Goal: Information Seeking & Learning: Learn about a topic

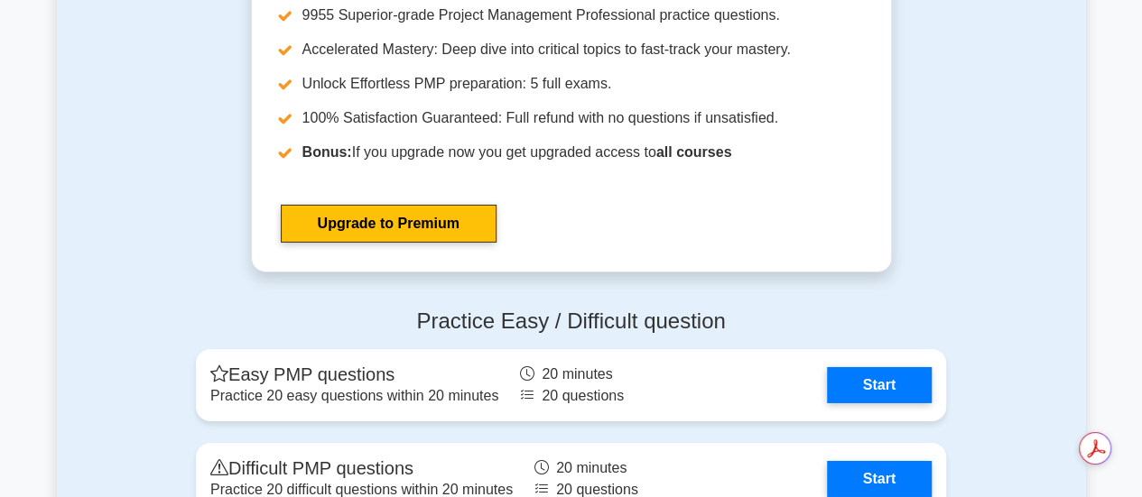
scroll to position [6312, 0]
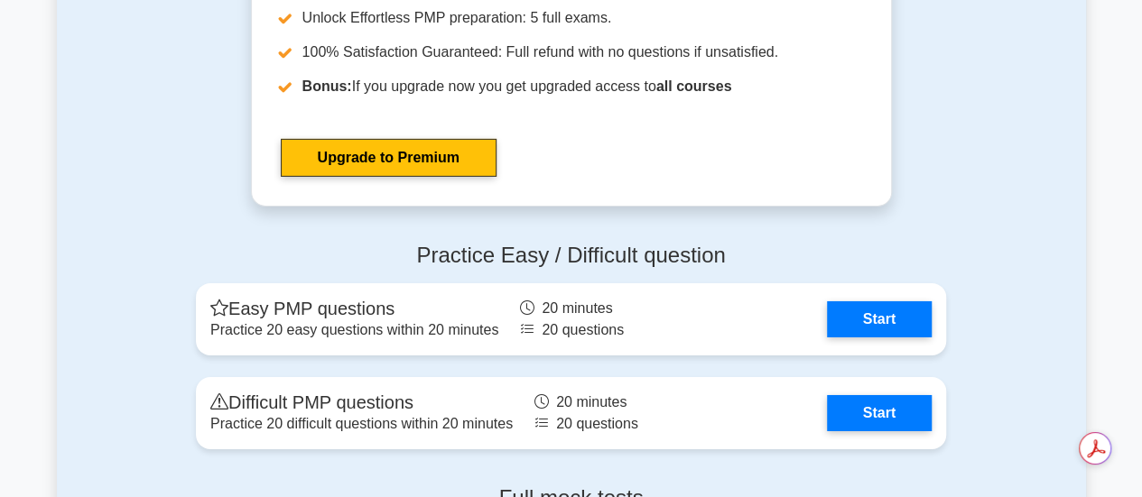
drag, startPoint x: 1150, startPoint y: 23, endPoint x: 1099, endPoint y: 372, distance: 352.0
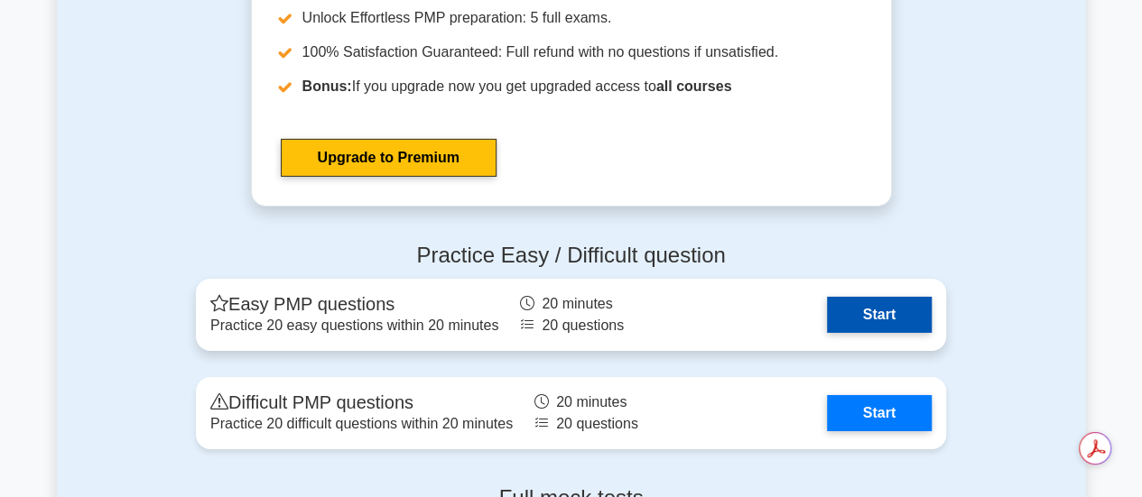
click at [898, 313] on link "Start" at bounding box center [879, 315] width 105 height 36
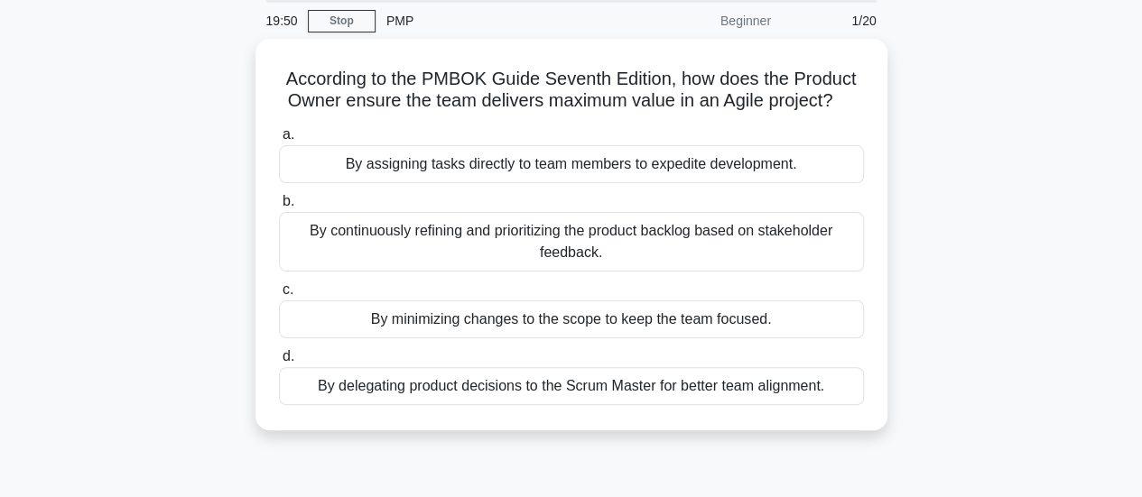
scroll to position [69, 0]
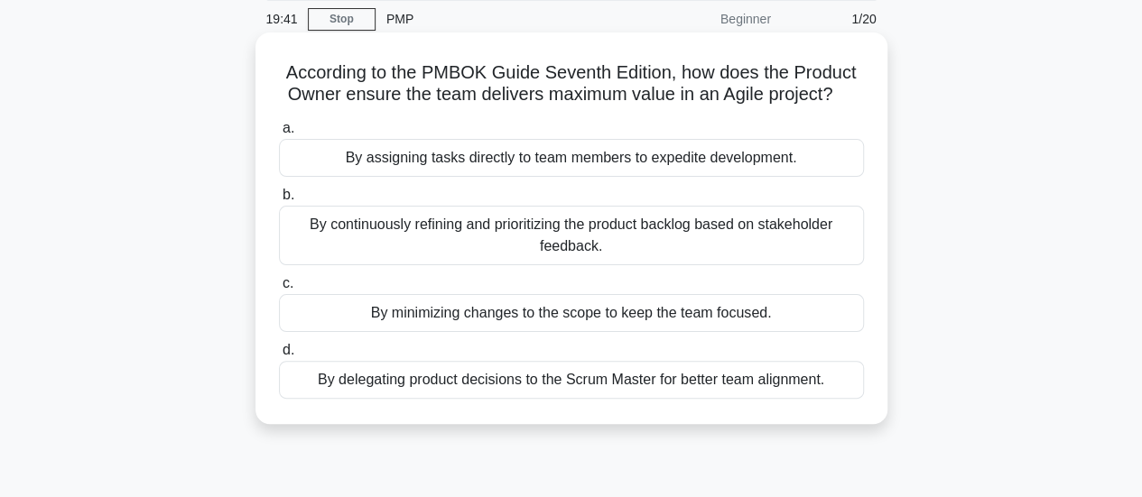
click at [727, 228] on div "By continuously refining and prioritizing the product backlog based on stakehol…" at bounding box center [571, 236] width 585 height 60
click at [279, 201] on input "b. By continuously refining and prioritizing the product backlog based on stake…" at bounding box center [279, 196] width 0 height 12
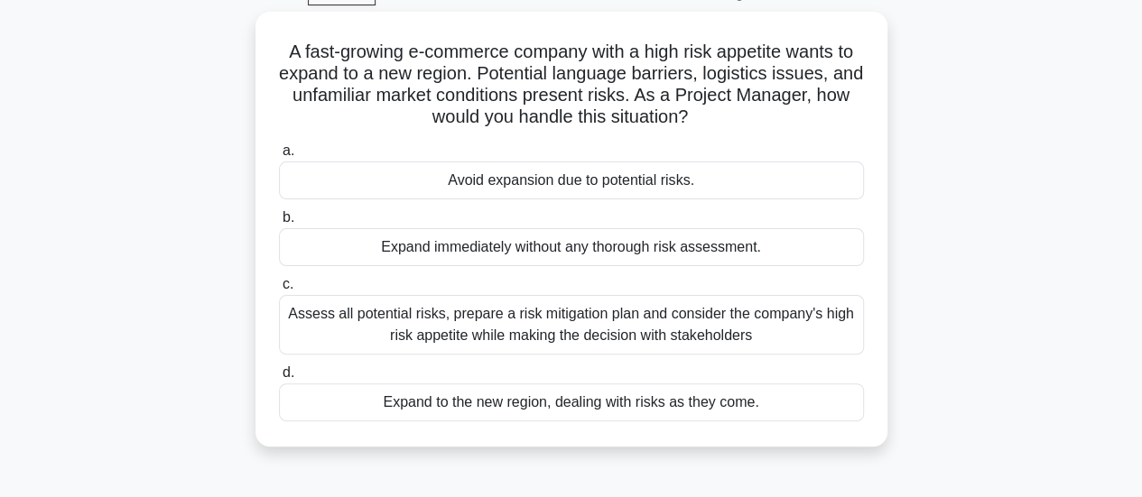
scroll to position [96, 0]
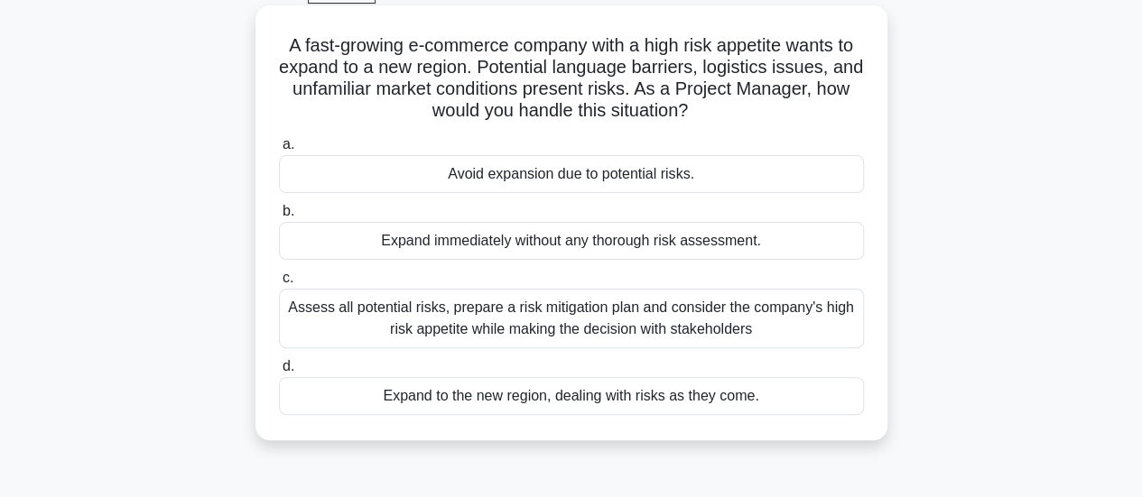
click at [703, 311] on div "Assess all potential risks, prepare a risk mitigation plan and consider the com…" at bounding box center [571, 319] width 585 height 60
click at [279, 284] on input "c. Assess all potential risks, prepare a risk mitigation plan and consider the …" at bounding box center [279, 279] width 0 height 12
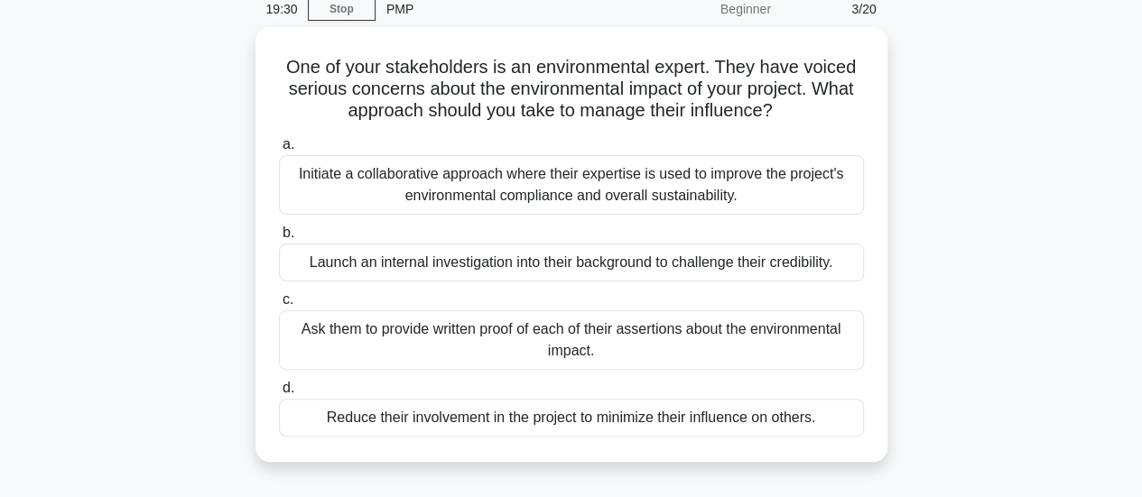
scroll to position [81, 0]
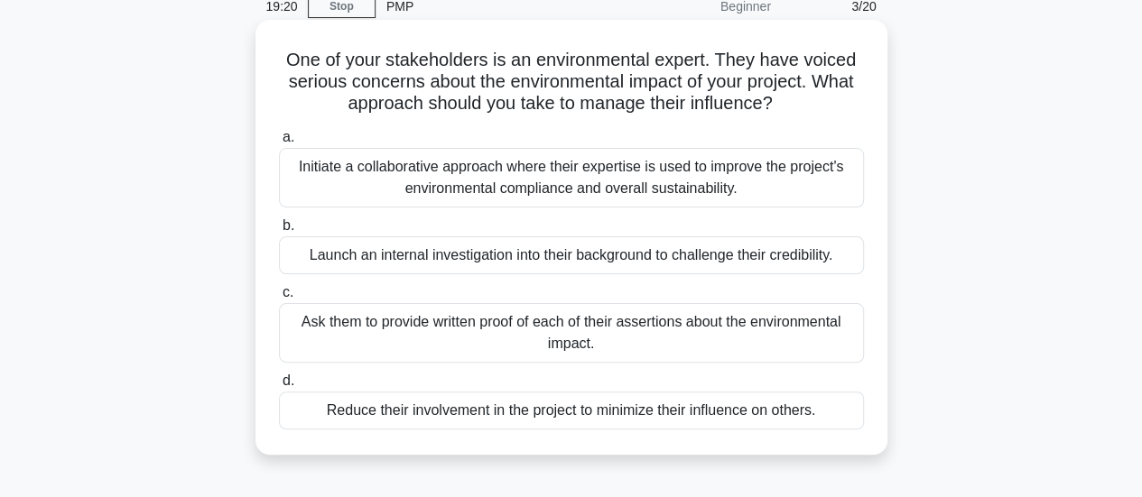
click at [726, 204] on div "Initiate a collaborative approach where their expertise is used to improve the …" at bounding box center [571, 178] width 585 height 60
click at [279, 144] on input "a. Initiate a collaborative approach where their expertise is used to improve t…" at bounding box center [279, 138] width 0 height 12
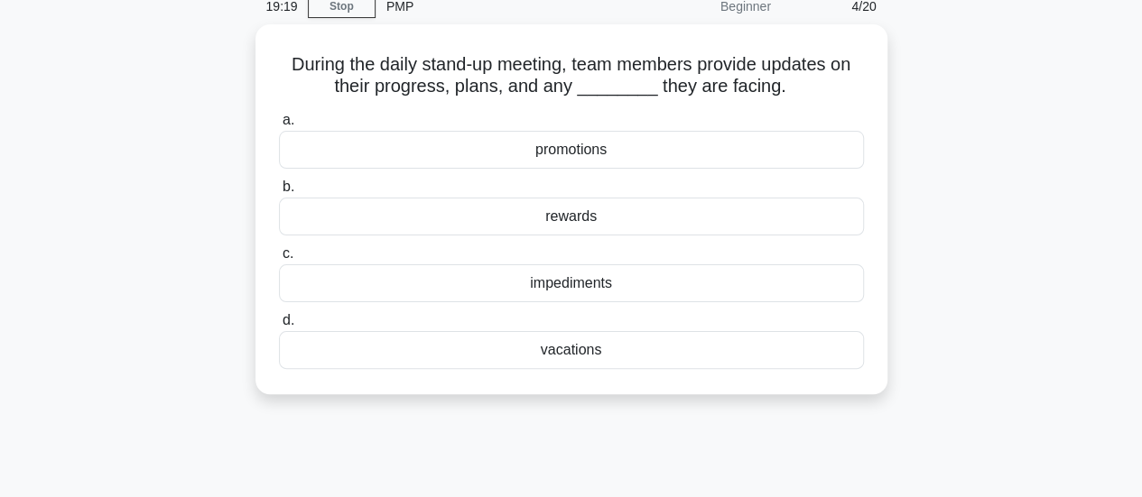
scroll to position [0, 0]
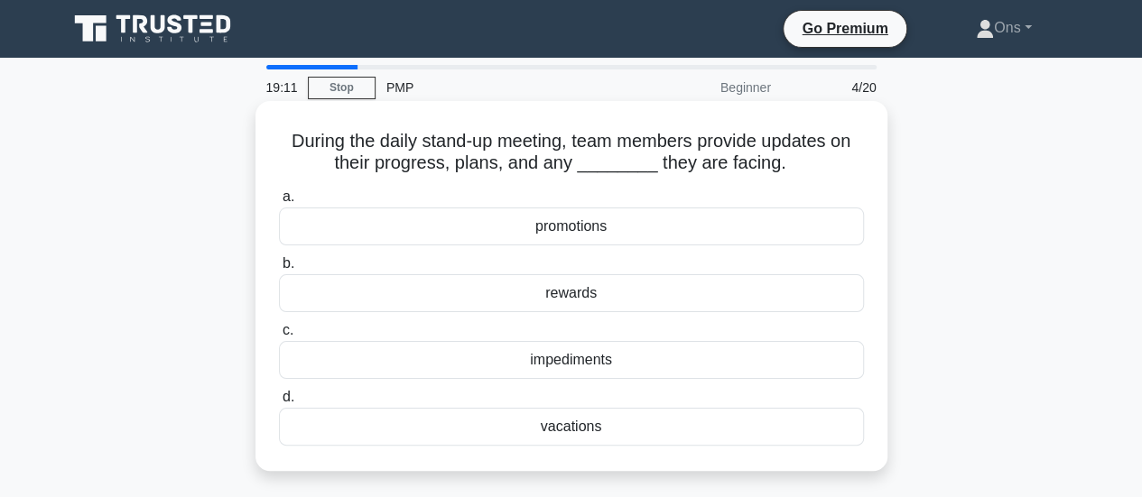
click at [792, 362] on div "impediments" at bounding box center [571, 360] width 585 height 38
click at [279, 337] on input "c. impediments" at bounding box center [279, 331] width 0 height 12
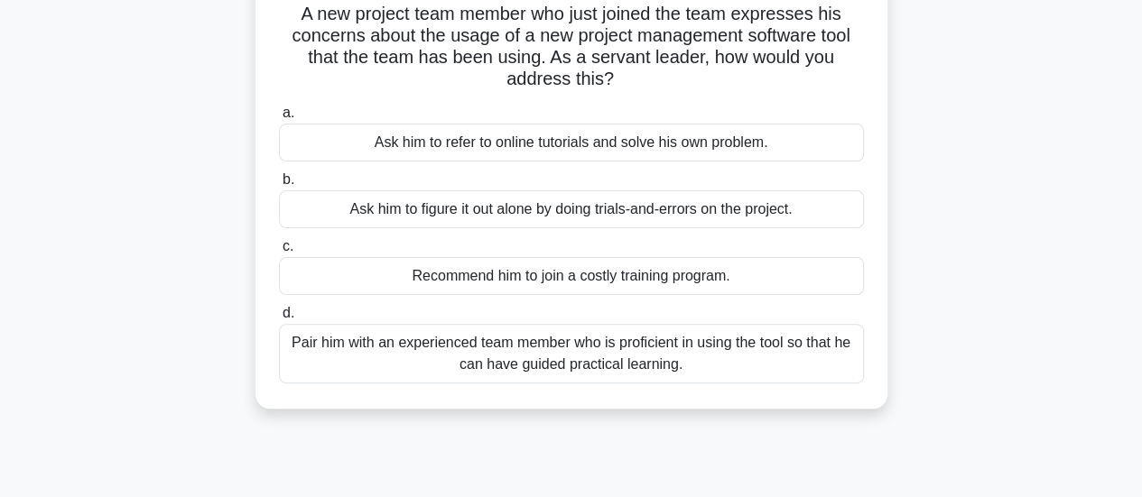
scroll to position [134, 0]
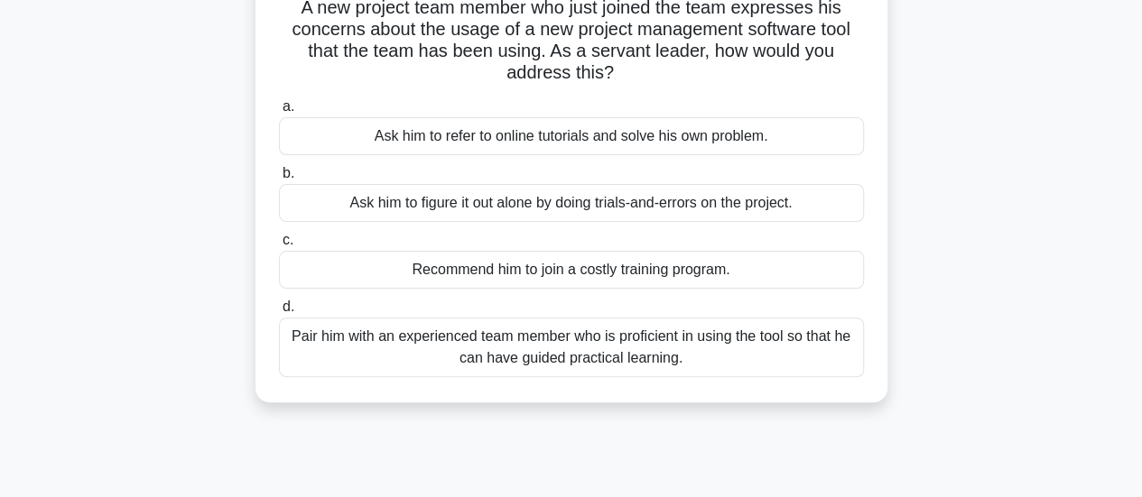
click at [826, 343] on div "Pair him with an experienced team member who is proficient in using the tool so…" at bounding box center [571, 348] width 585 height 60
click at [279, 313] on input "d. Pair him with an experienced team member who is proficient in using the tool…" at bounding box center [279, 307] width 0 height 12
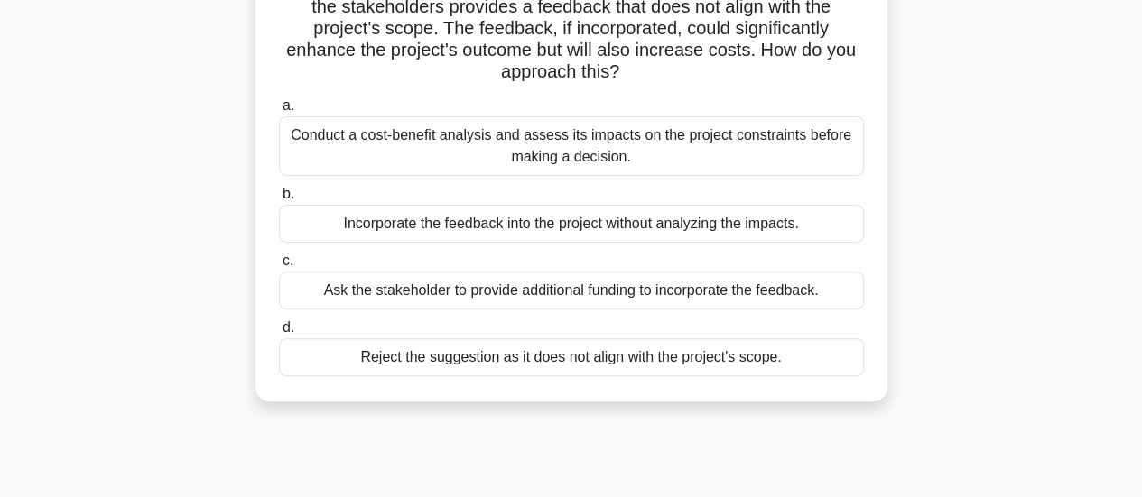
scroll to position [164, 0]
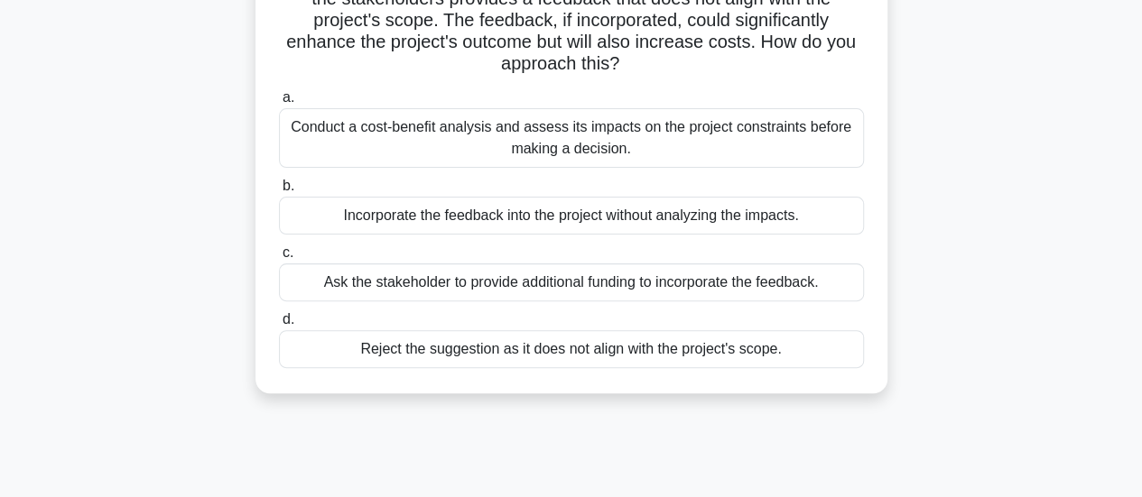
click at [820, 158] on div "Conduct a cost-benefit analysis and assess its impacts on the project constrain…" at bounding box center [571, 138] width 585 height 60
click at [279, 104] on input "a. Conduct a cost-benefit analysis and assess its impacts on the project constr…" at bounding box center [279, 98] width 0 height 12
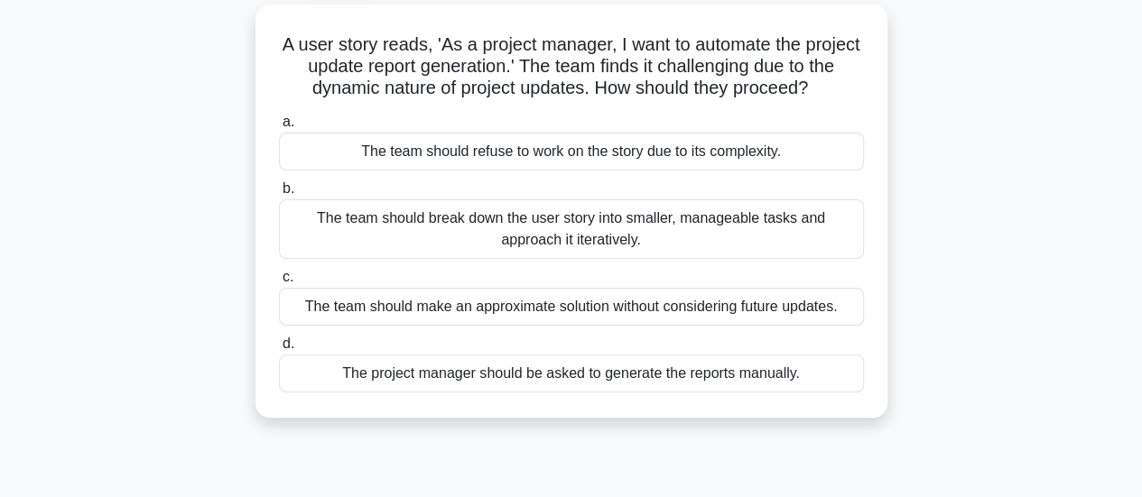
scroll to position [106, 0]
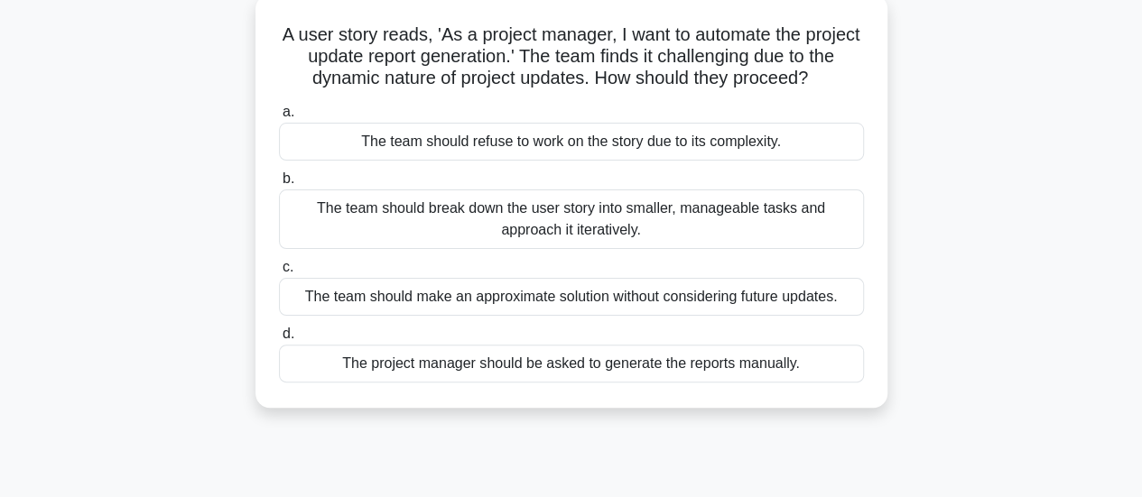
click at [820, 231] on div "The team should break down the user story into smaller, manageable tasks and ap…" at bounding box center [571, 220] width 585 height 60
click at [279, 185] on input "b. The team should break down the user story into smaller, manageable tasks and…" at bounding box center [279, 179] width 0 height 12
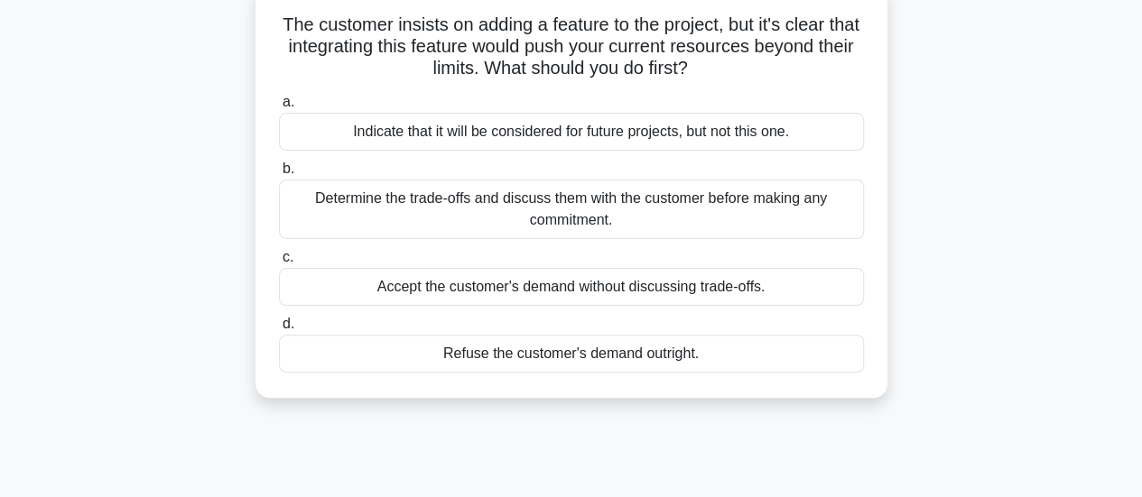
scroll to position [123, 0]
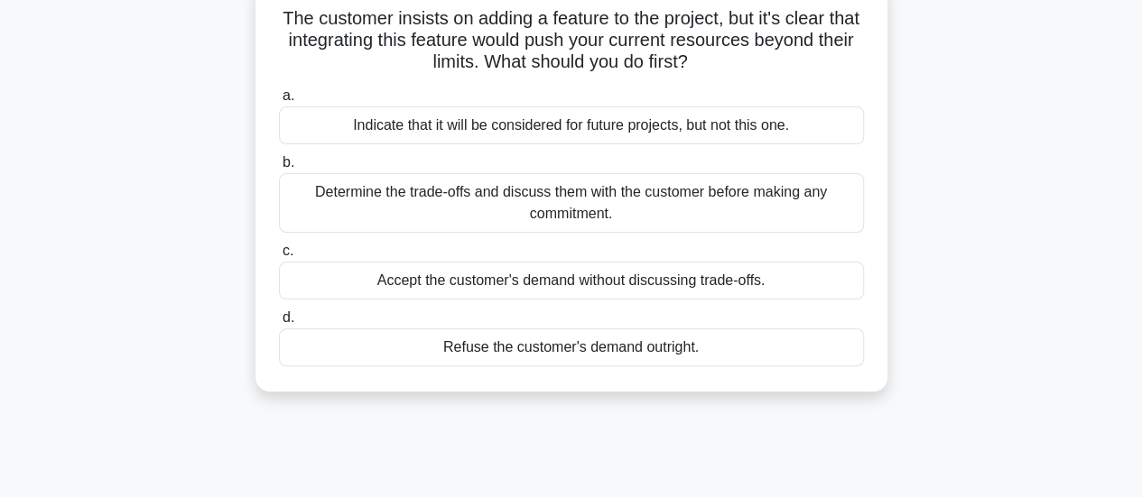
click at [798, 216] on div "Determine the trade-offs and discuss them with the customer before making any c…" at bounding box center [571, 203] width 585 height 60
click at [279, 169] on input "b. Determine the trade-offs and discuss them with the customer before making an…" at bounding box center [279, 163] width 0 height 12
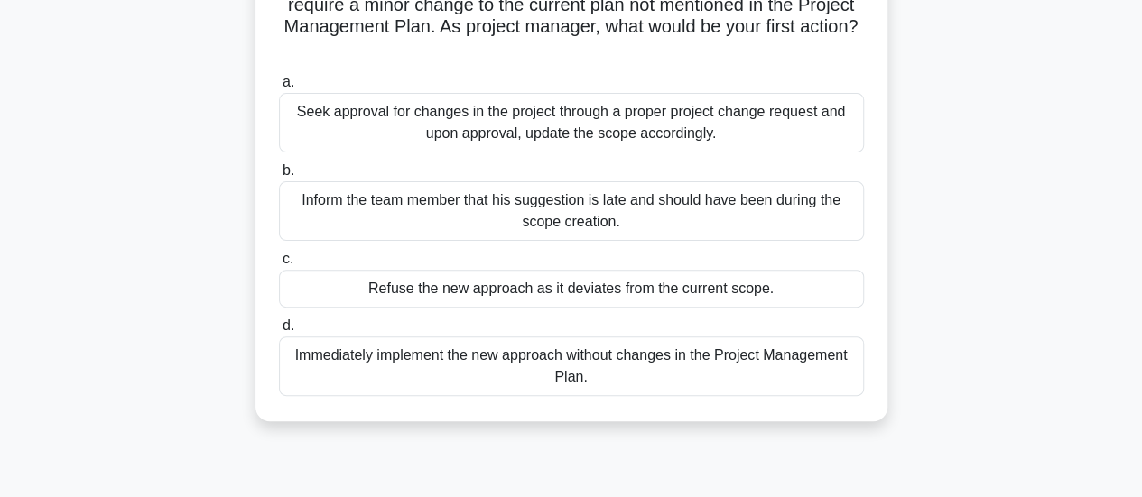
scroll to position [190, 0]
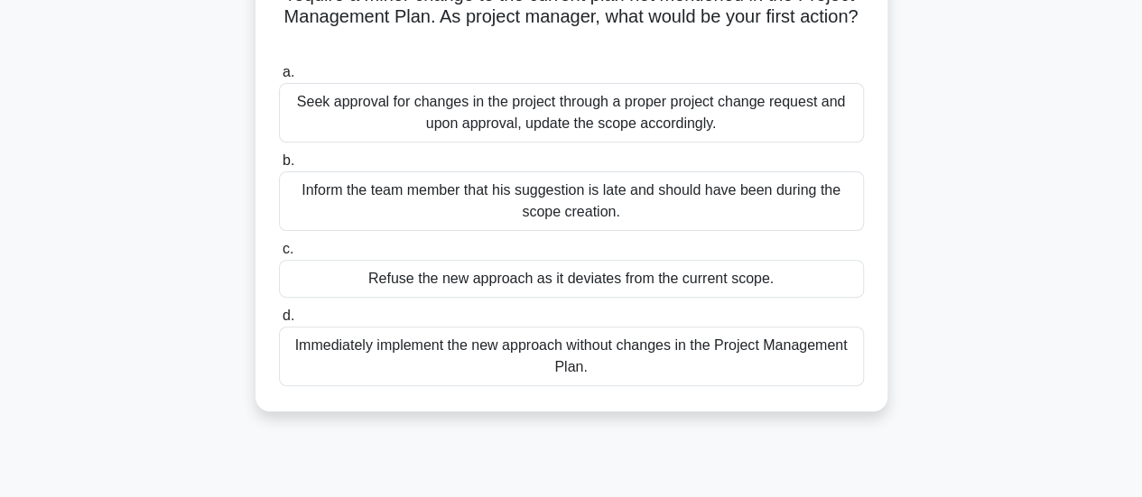
click at [815, 134] on div "Seek approval for changes in the project through a proper project change reques…" at bounding box center [571, 113] width 585 height 60
click at [279, 79] on input "a. Seek approval for changes in the project through a proper project change req…" at bounding box center [279, 73] width 0 height 12
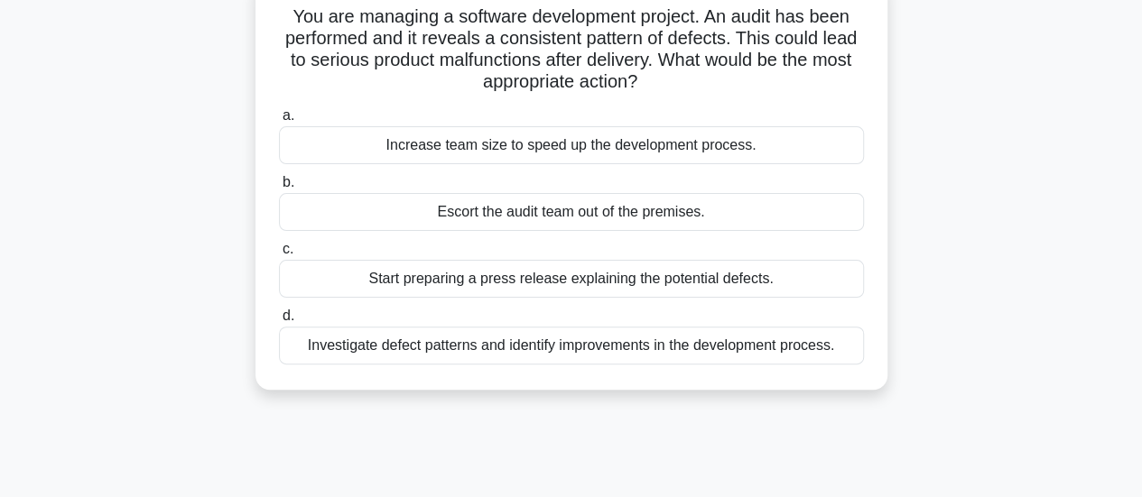
scroll to position [130, 0]
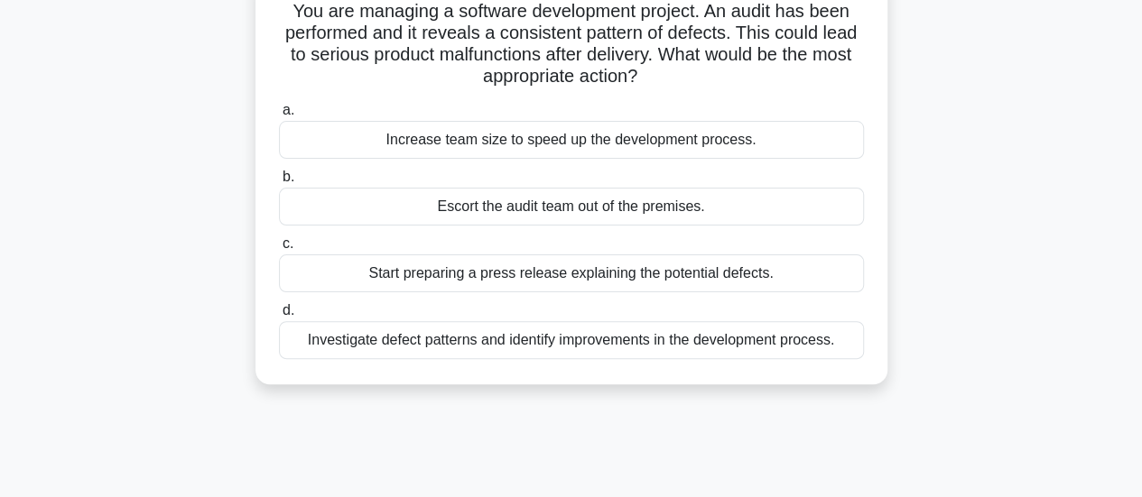
click at [799, 349] on div "Investigate defect patterns and identify improvements in the development proces…" at bounding box center [571, 340] width 585 height 38
click at [279, 317] on input "d. Investigate defect patterns and identify improvements in the development pro…" at bounding box center [279, 311] width 0 height 12
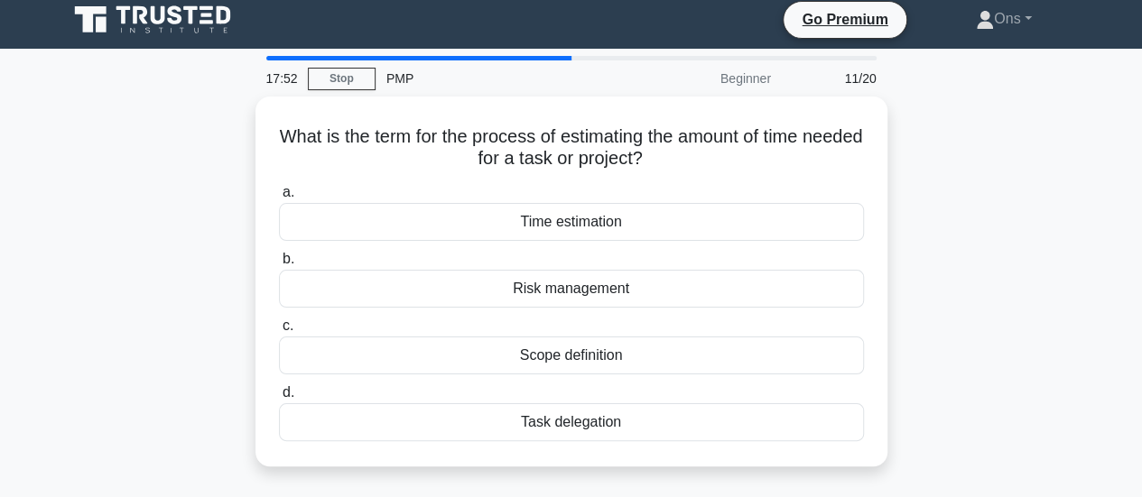
scroll to position [4, 0]
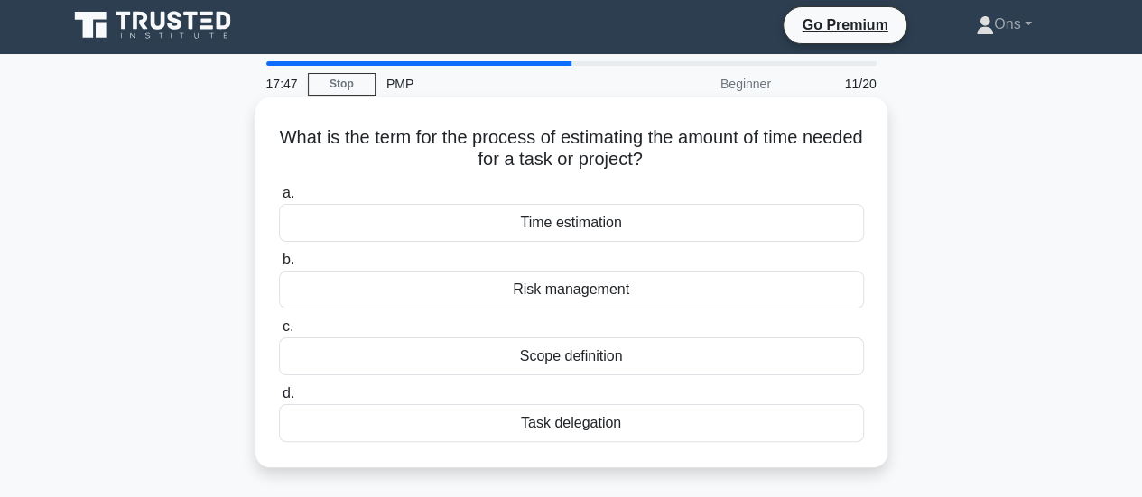
click at [793, 226] on div "Time estimation" at bounding box center [571, 223] width 585 height 38
click at [279, 199] on input "a. Time estimation" at bounding box center [279, 194] width 0 height 12
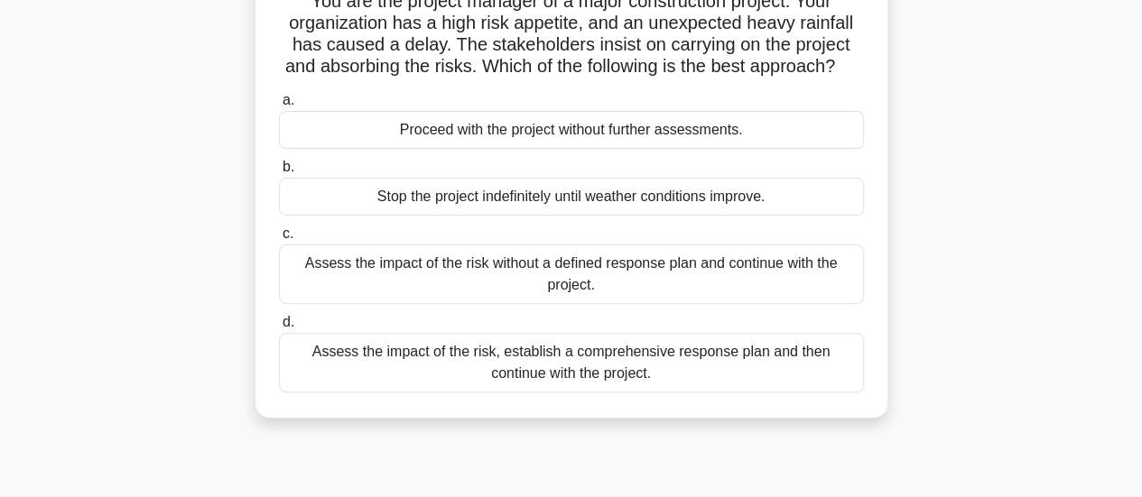
scroll to position [145, 0]
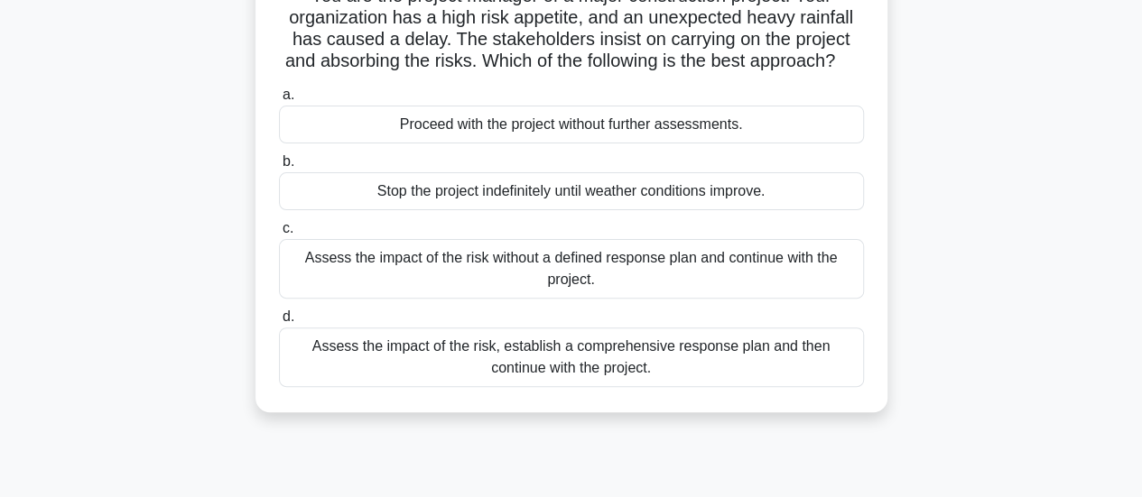
click at [727, 376] on div "Assess the impact of the risk, establish a comprehensive response plan and then…" at bounding box center [571, 358] width 585 height 60
click at [279, 323] on input "d. Assess the impact of the risk, establish a comprehensive response plan and t…" at bounding box center [279, 317] width 0 height 12
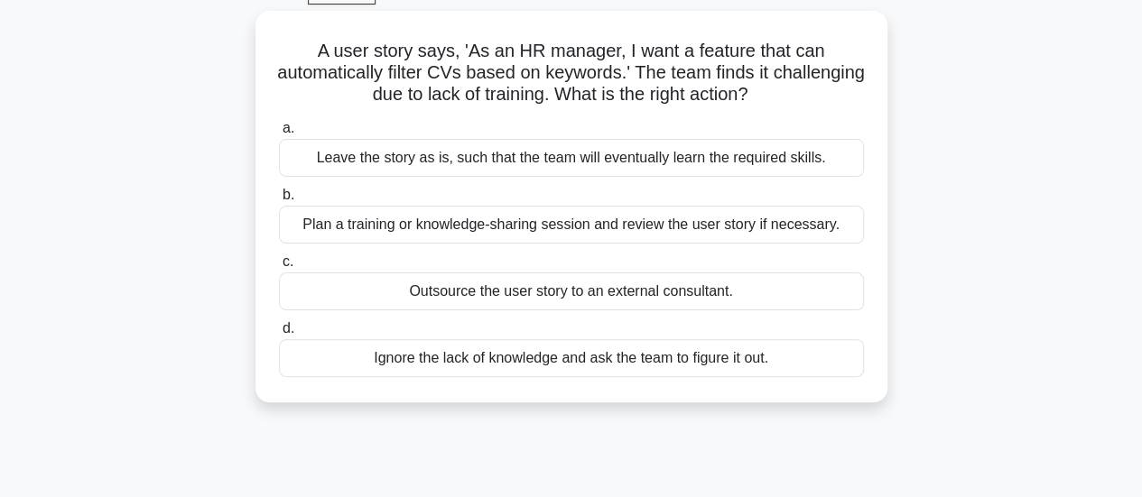
scroll to position [100, 0]
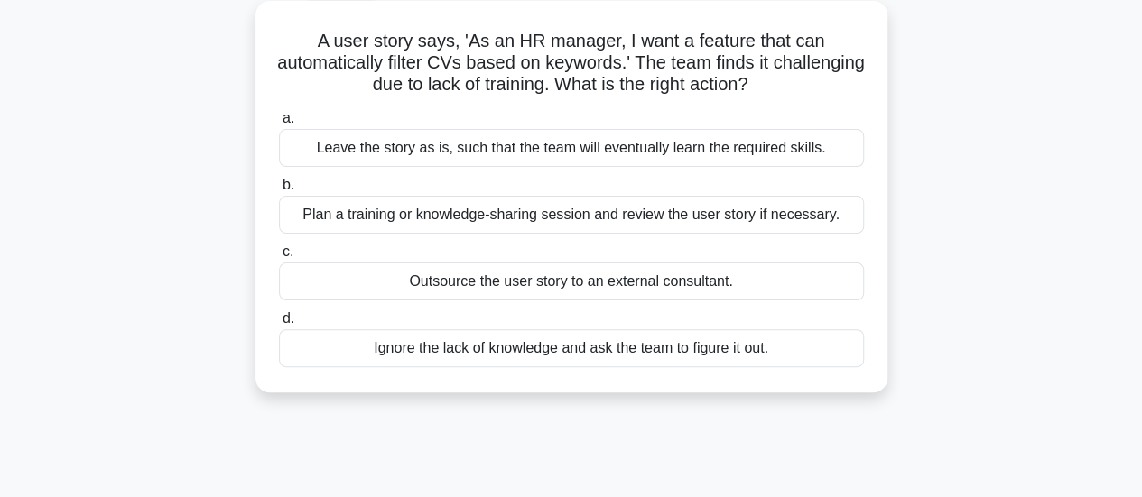
click at [783, 219] on div "Plan a training or knowledge-sharing session and review the user story if neces…" at bounding box center [571, 215] width 585 height 38
click at [279, 191] on input "b. Plan a training or knowledge-sharing session and review the user story if ne…" at bounding box center [279, 186] width 0 height 12
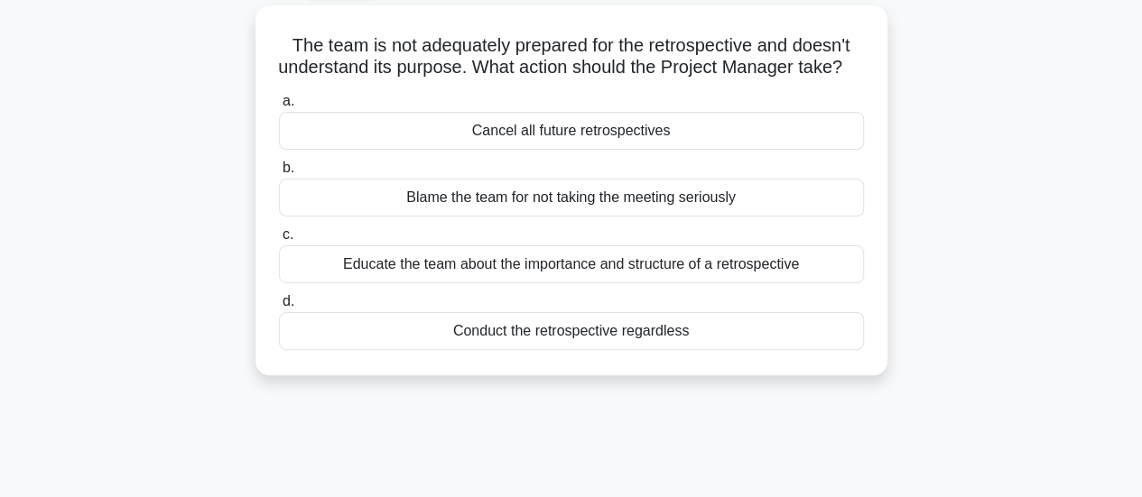
scroll to position [124, 0]
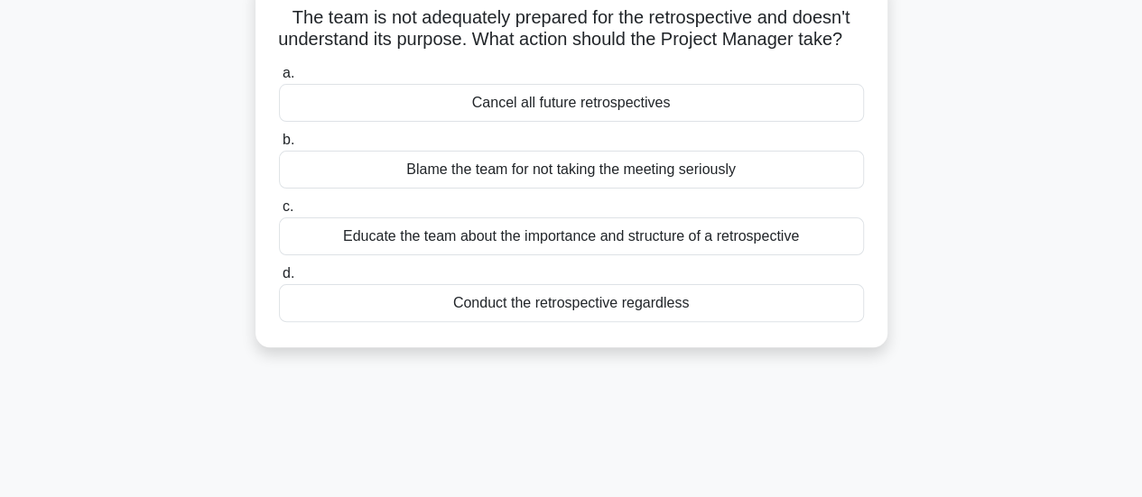
click at [827, 255] on div "Educate the team about the importance and structure of a retrospective" at bounding box center [571, 237] width 585 height 38
click at [279, 213] on input "c. Educate the team about the importance and structure of a retrospective" at bounding box center [279, 207] width 0 height 12
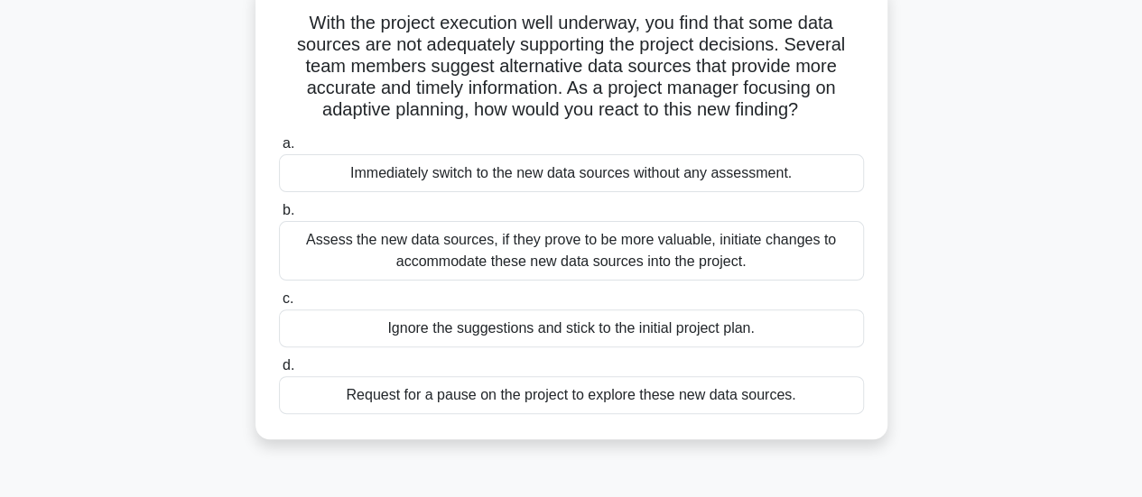
scroll to position [130, 0]
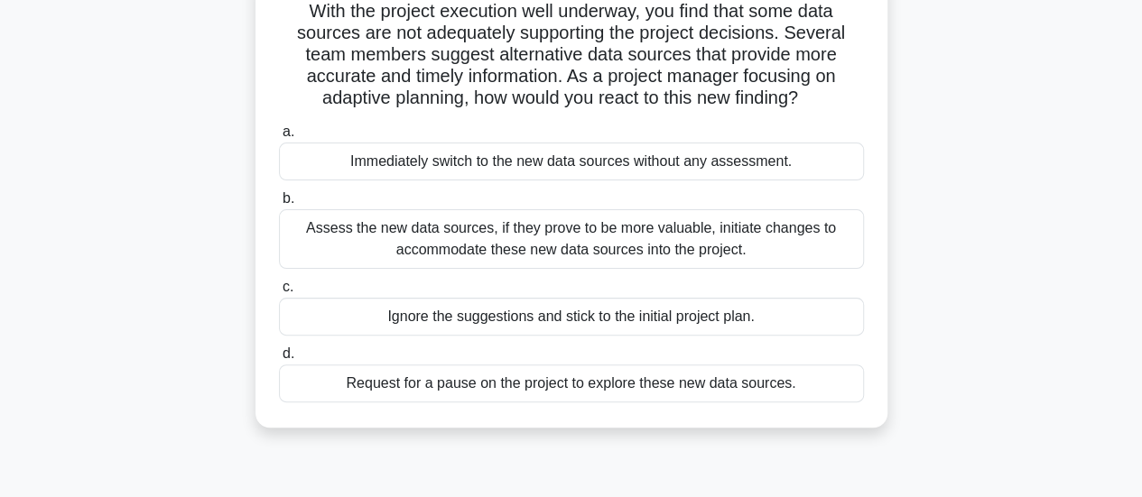
click at [789, 242] on div "Assess the new data sources, if they prove to be more valuable, initiate change…" at bounding box center [571, 239] width 585 height 60
click at [279, 205] on input "b. Assess the new data sources, if they prove to be more valuable, initiate cha…" at bounding box center [279, 199] width 0 height 12
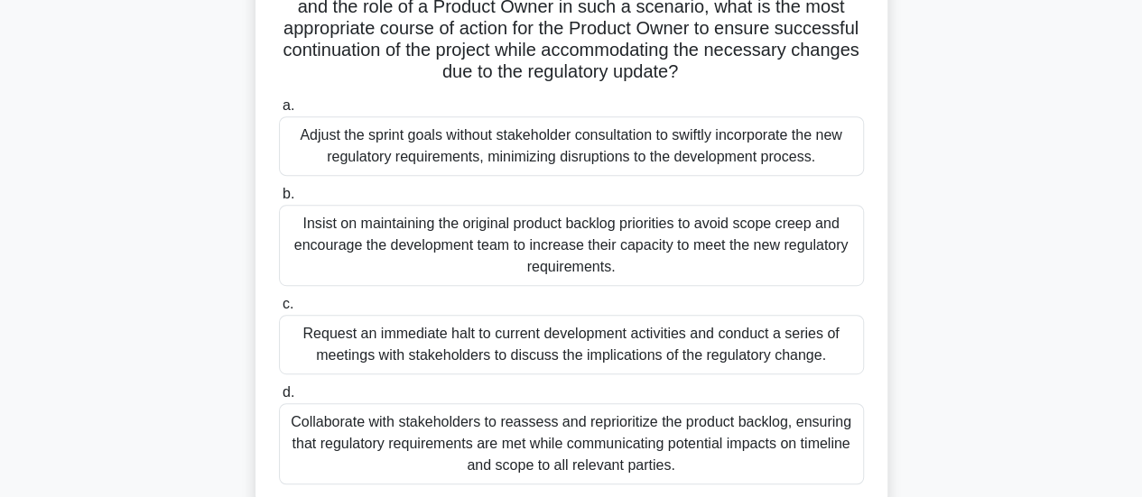
scroll to position [413, 0]
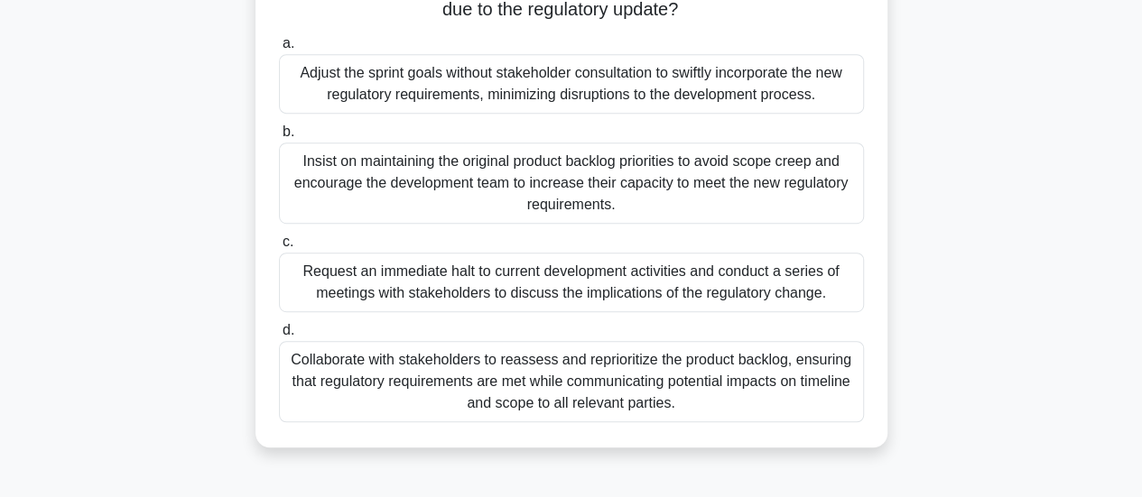
click at [810, 394] on div "Collaborate with stakeholders to reassess and reprioritize the product backlog,…" at bounding box center [571, 381] width 585 height 81
click at [279, 337] on input "d. Collaborate with stakeholders to reassess and reprioritize the product backl…" at bounding box center [279, 331] width 0 height 12
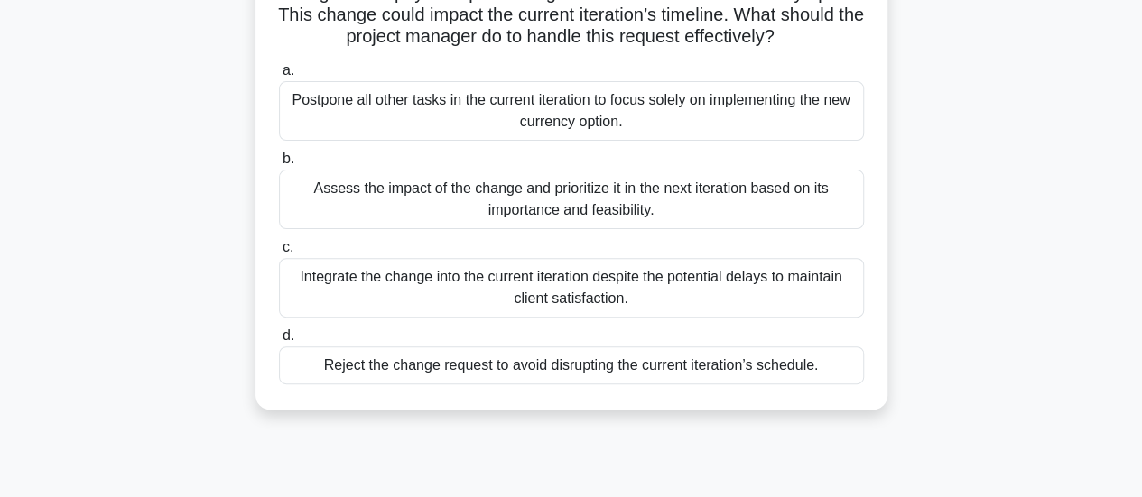
scroll to position [199, 0]
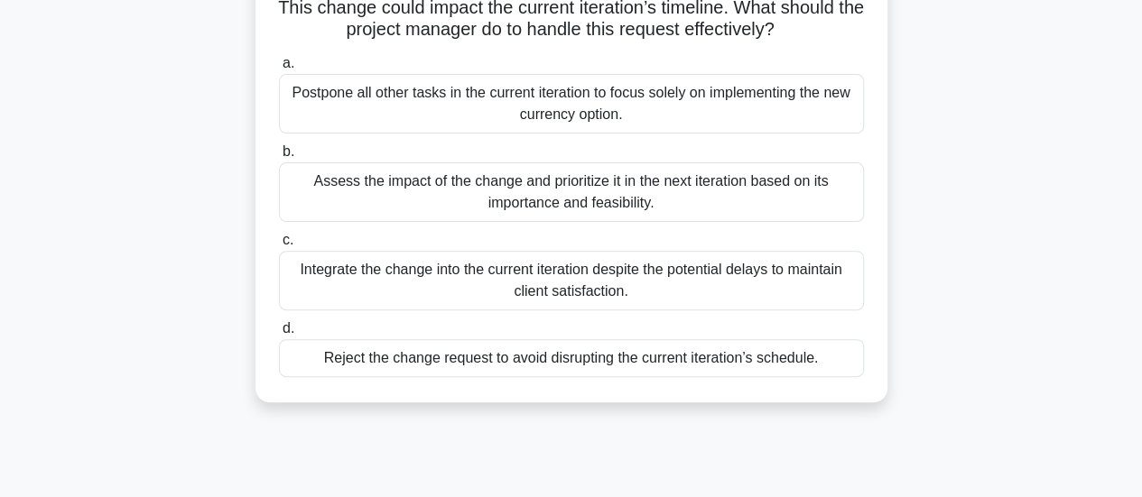
click at [758, 210] on div "Assess the impact of the change and prioritize it in the next iteration based o…" at bounding box center [571, 192] width 585 height 60
click at [279, 158] on input "b. Assess the impact of the change and prioritize it in the next iteration base…" at bounding box center [279, 152] width 0 height 12
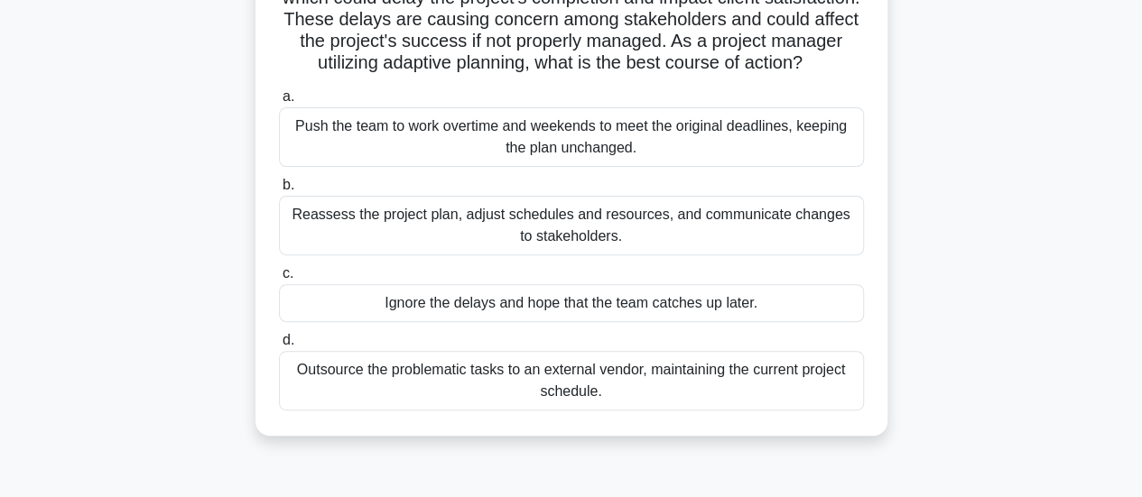
scroll to position [225, 0]
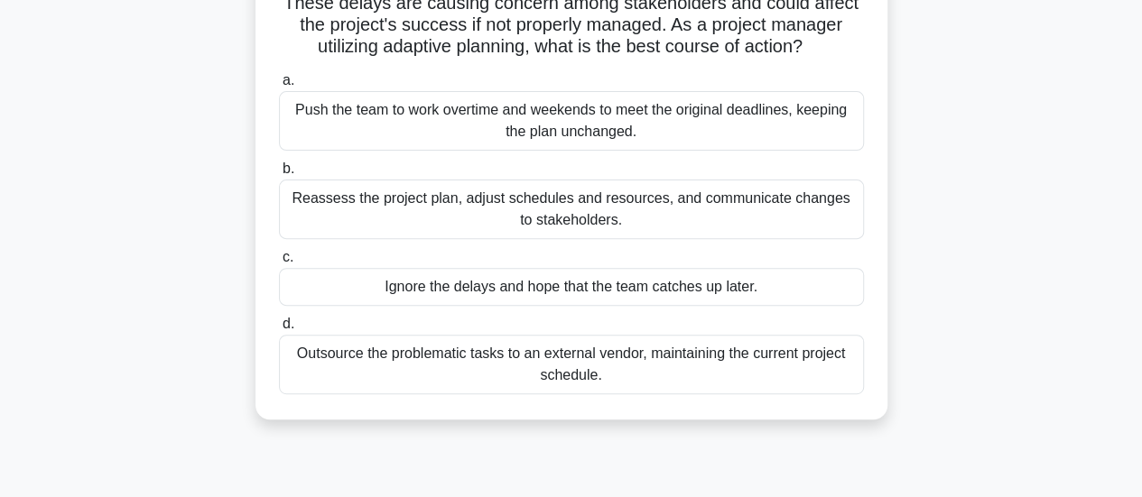
click at [858, 238] on div "Reassess the project plan, adjust schedules and resources, and communicate chan…" at bounding box center [571, 210] width 585 height 60
click at [279, 175] on input "b. Reassess the project plan, adjust schedules and resources, and communicate c…" at bounding box center [279, 169] width 0 height 12
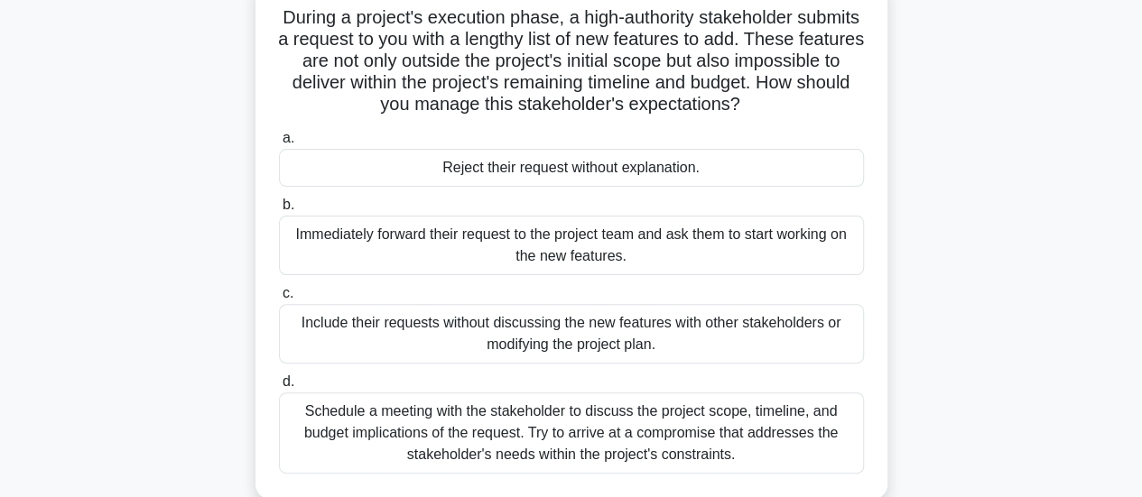
scroll to position [148, 0]
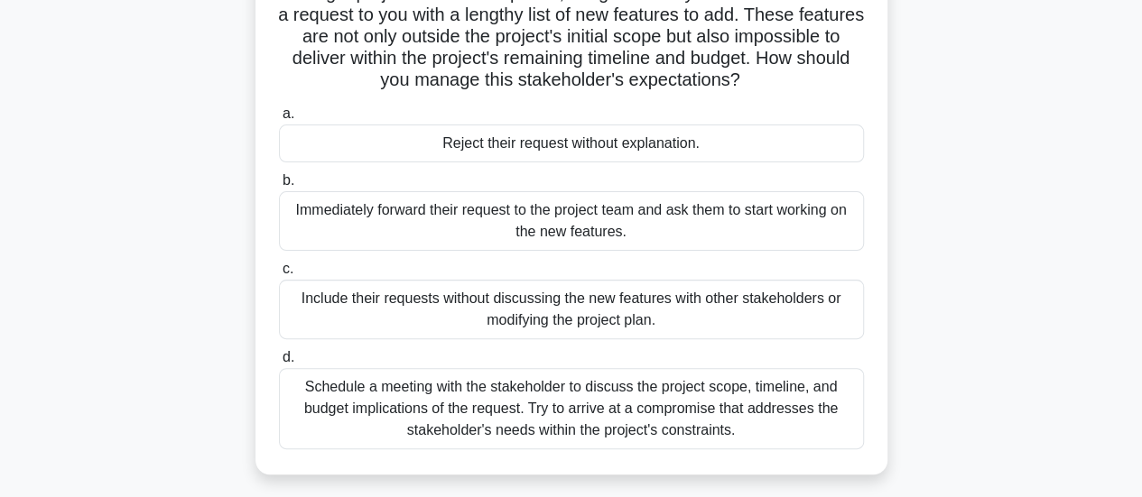
click at [791, 404] on div "Schedule a meeting with the stakeholder to discuss the project scope, timeline,…" at bounding box center [571, 408] width 585 height 81
click at [279, 364] on input "d. Schedule a meeting with the stakeholder to discuss the project scope, timeli…" at bounding box center [279, 358] width 0 height 12
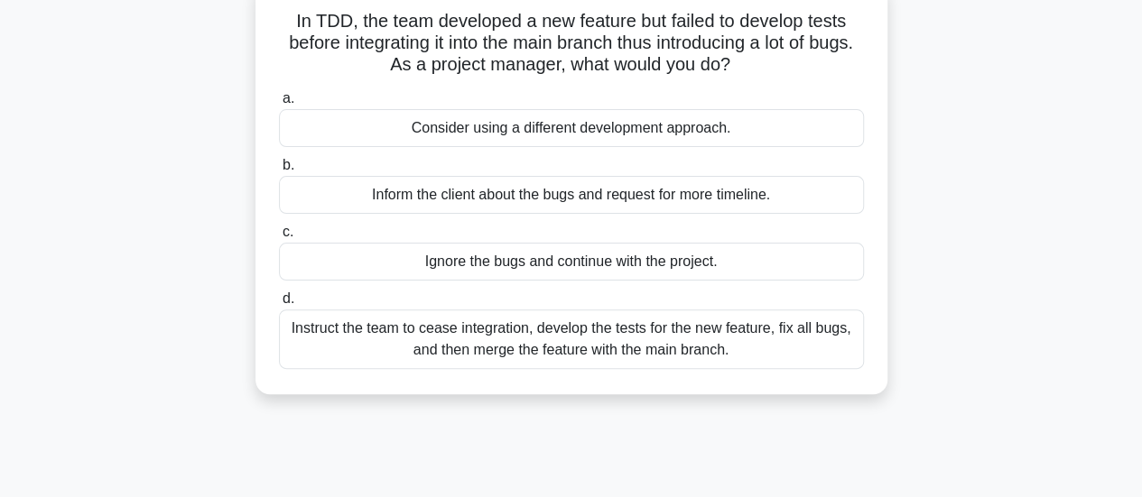
scroll to position [126, 0]
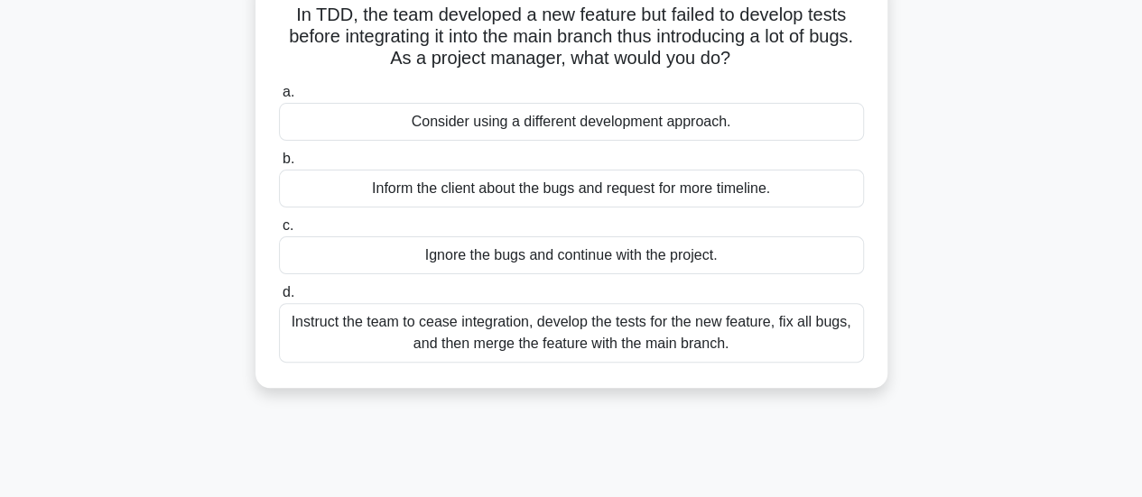
click at [789, 120] on div "Consider using a different development approach." at bounding box center [571, 122] width 585 height 38
click at [279, 98] on input "a. Consider using a different development approach." at bounding box center [279, 93] width 0 height 12
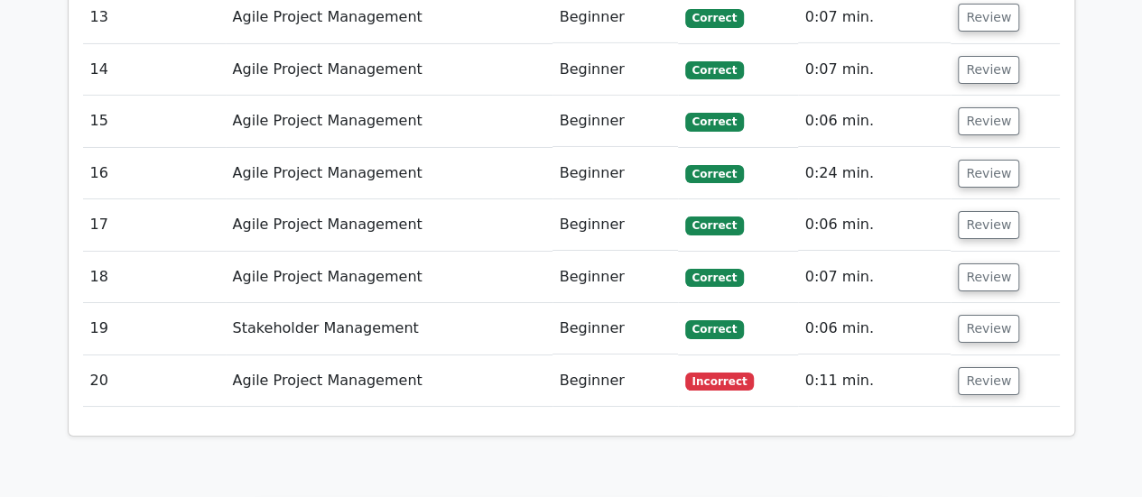
scroll to position [3194, 0]
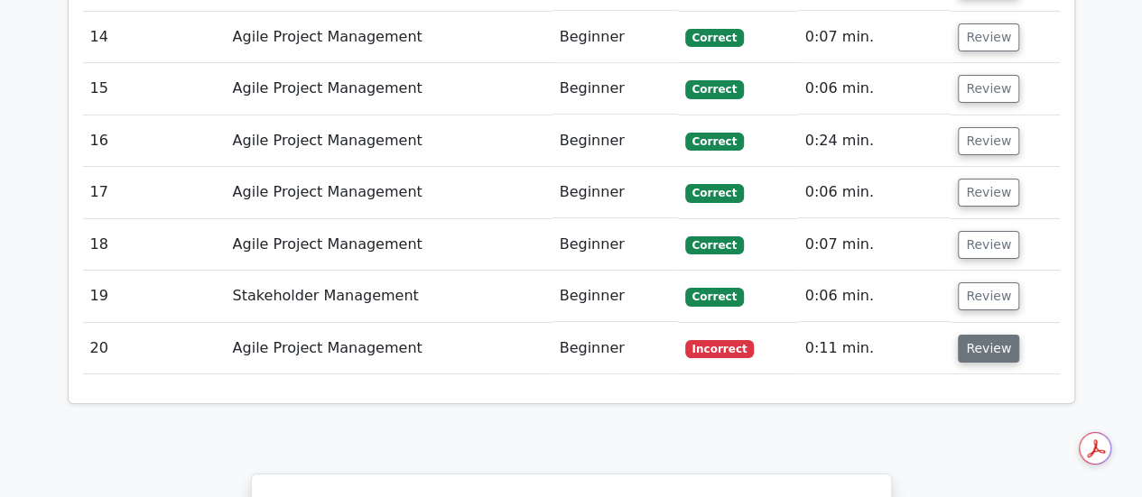
click at [968, 335] on button "Review" at bounding box center [988, 349] width 61 height 28
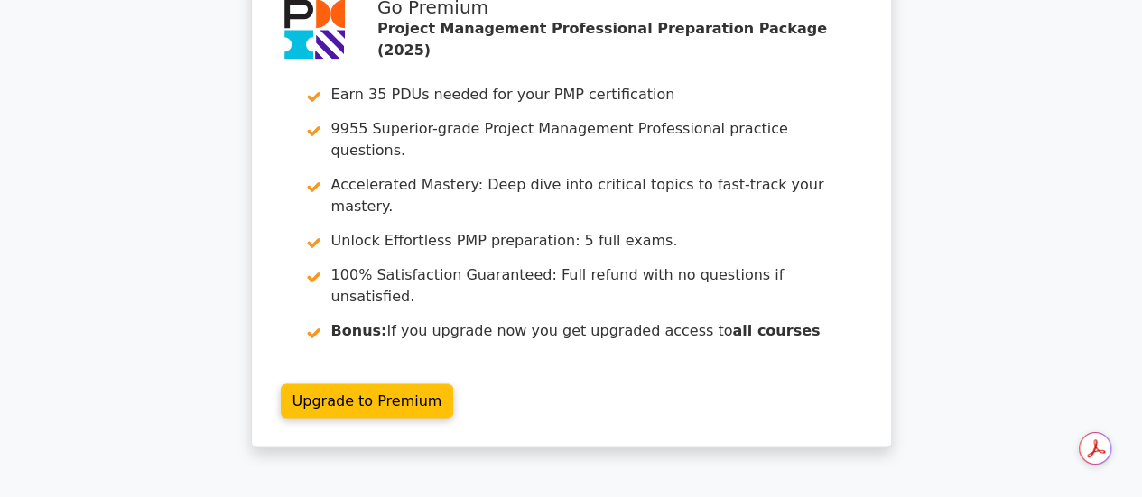
scroll to position [4742, 0]
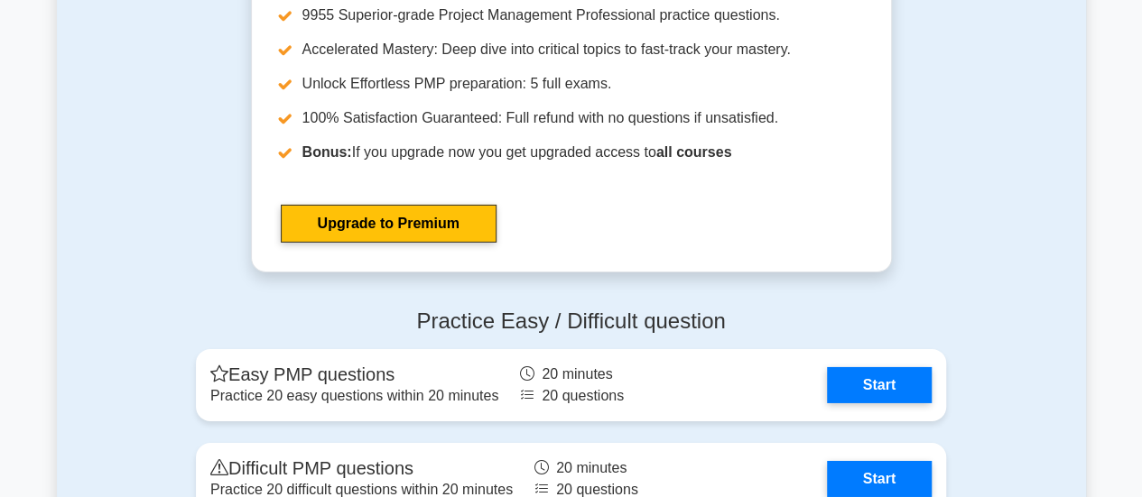
scroll to position [6268, 0]
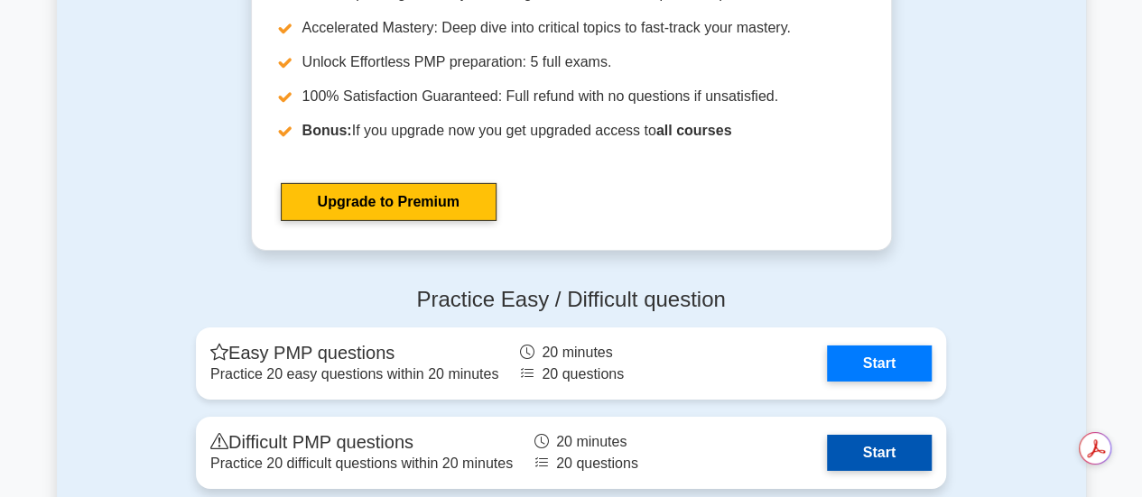
click at [861, 447] on link "Start" at bounding box center [879, 453] width 105 height 36
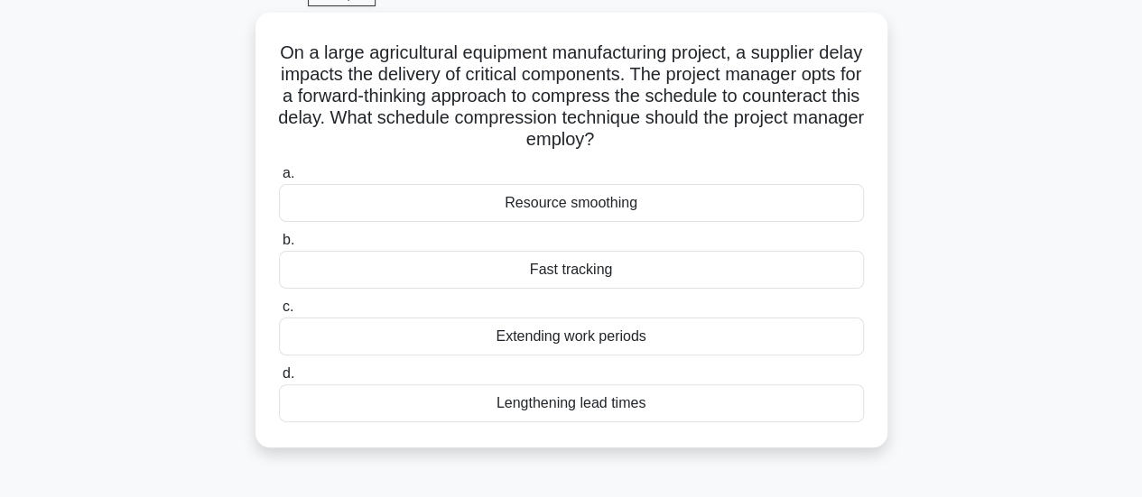
scroll to position [123, 0]
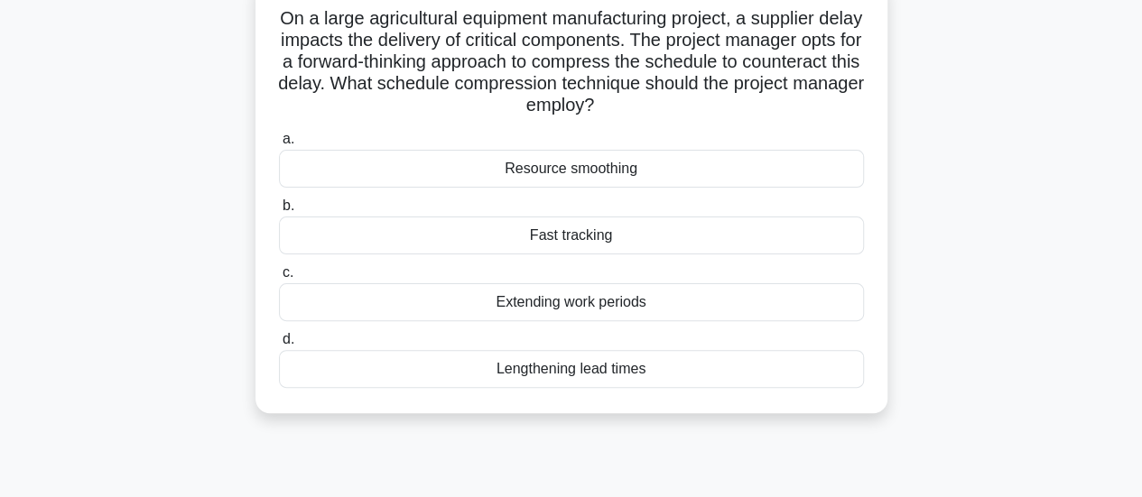
click at [803, 247] on div "Fast tracking" at bounding box center [571, 236] width 585 height 38
click at [279, 212] on input "b. Fast tracking" at bounding box center [279, 206] width 0 height 12
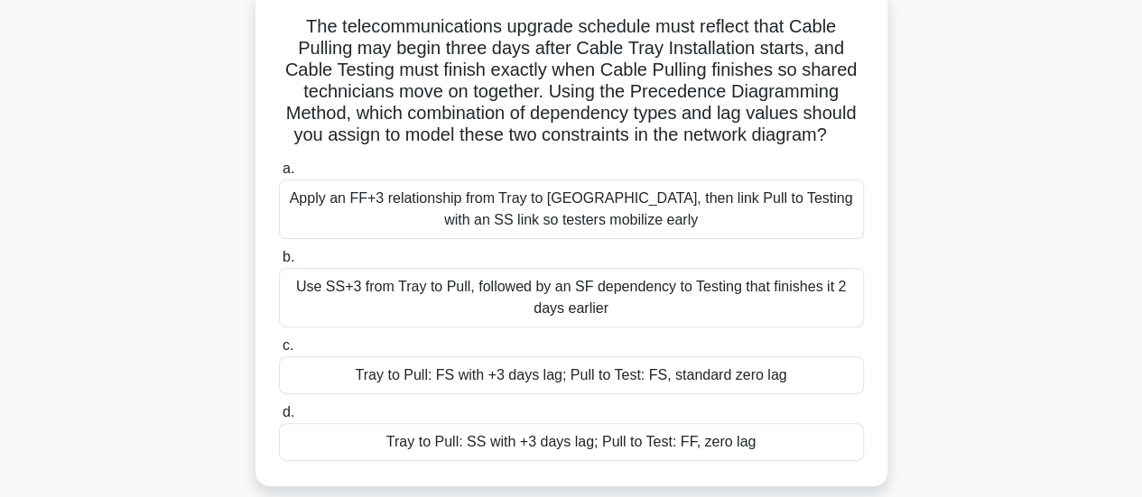
scroll to position [118, 0]
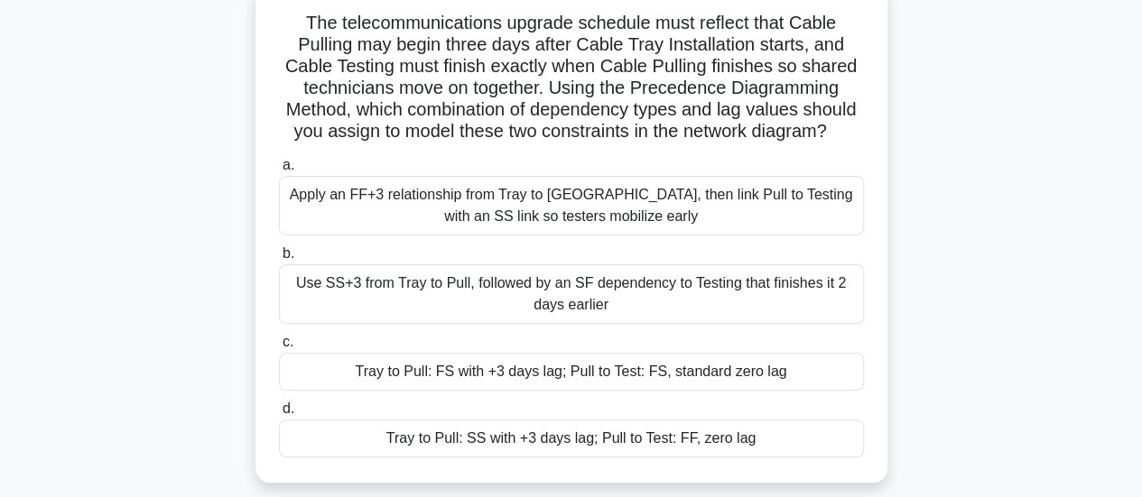
click at [555, 371] on div "Tray to Pull: FS with +3 days lag; Pull to Test: FS, standard zero lag" at bounding box center [571, 372] width 585 height 38
click at [279, 348] on input "c. Tray to Pull: FS with +3 days lag; Pull to Test: FS, standard zero lag" at bounding box center [279, 343] width 0 height 12
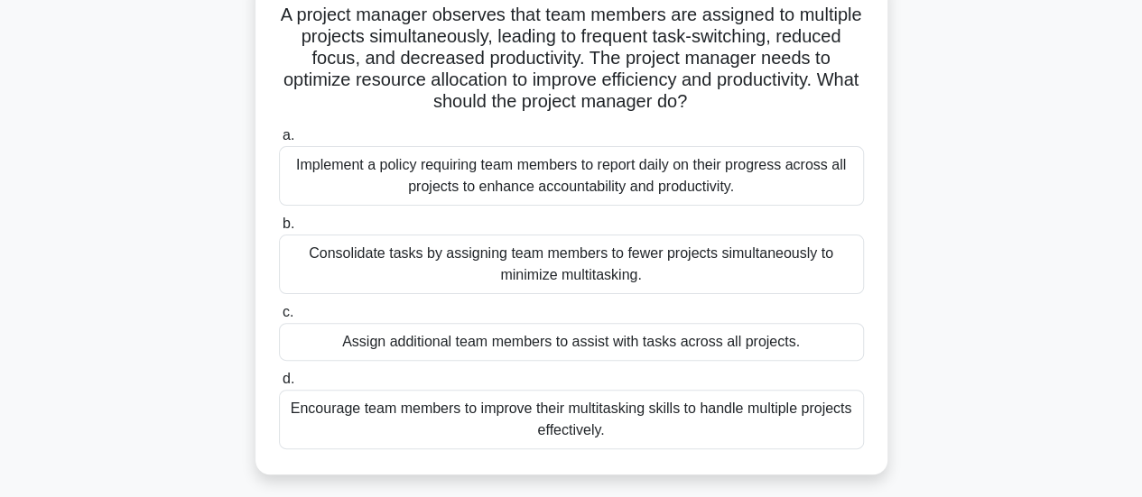
scroll to position [134, 0]
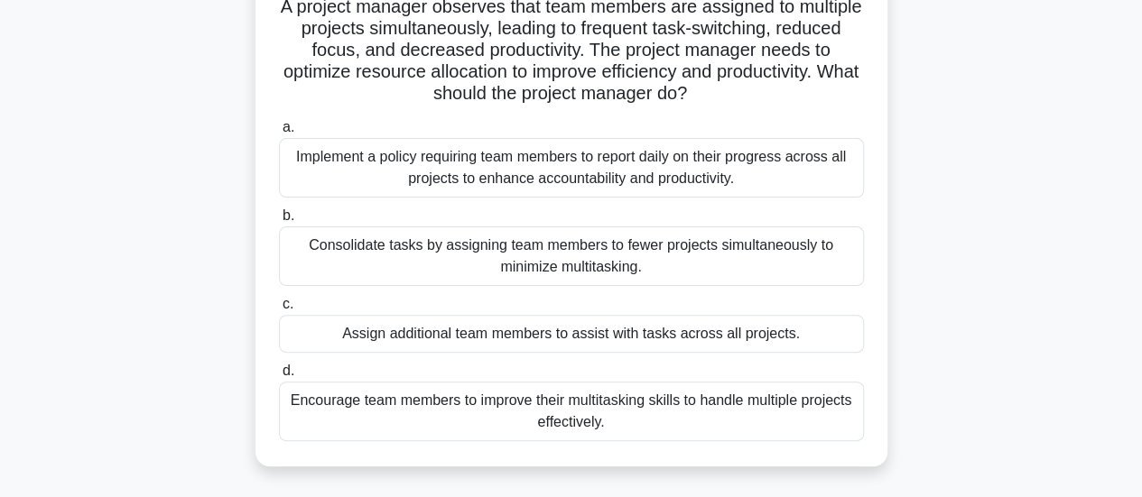
click at [471, 263] on div "Consolidate tasks by assigning team members to fewer projects simultaneously to…" at bounding box center [571, 257] width 585 height 60
click at [279, 222] on input "b. Consolidate tasks by assigning team members to fewer projects simultaneously…" at bounding box center [279, 216] width 0 height 12
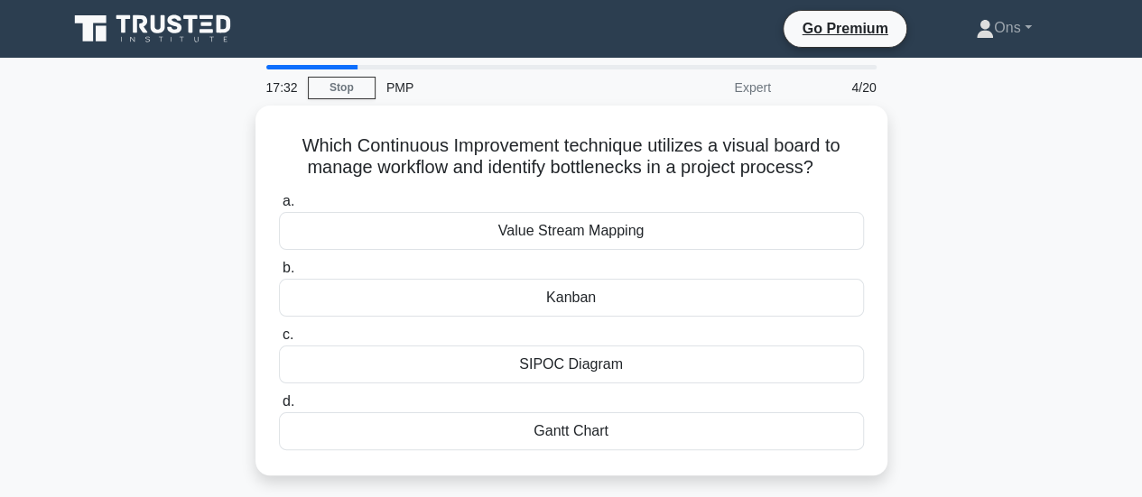
scroll to position [0, 0]
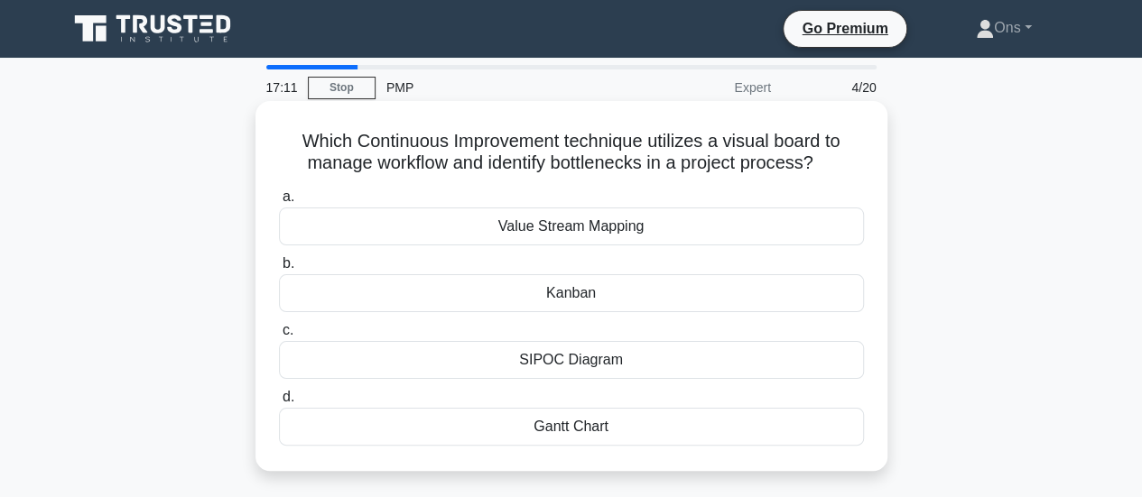
click at [487, 297] on div "Kanban" at bounding box center [571, 293] width 585 height 38
click at [279, 270] on input "b. Kanban" at bounding box center [279, 264] width 0 height 12
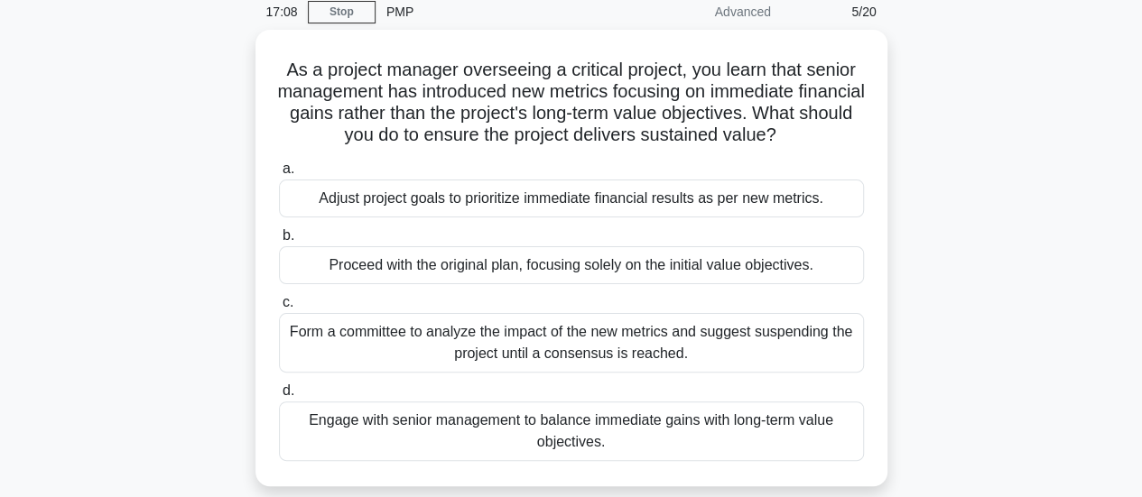
scroll to position [94, 0]
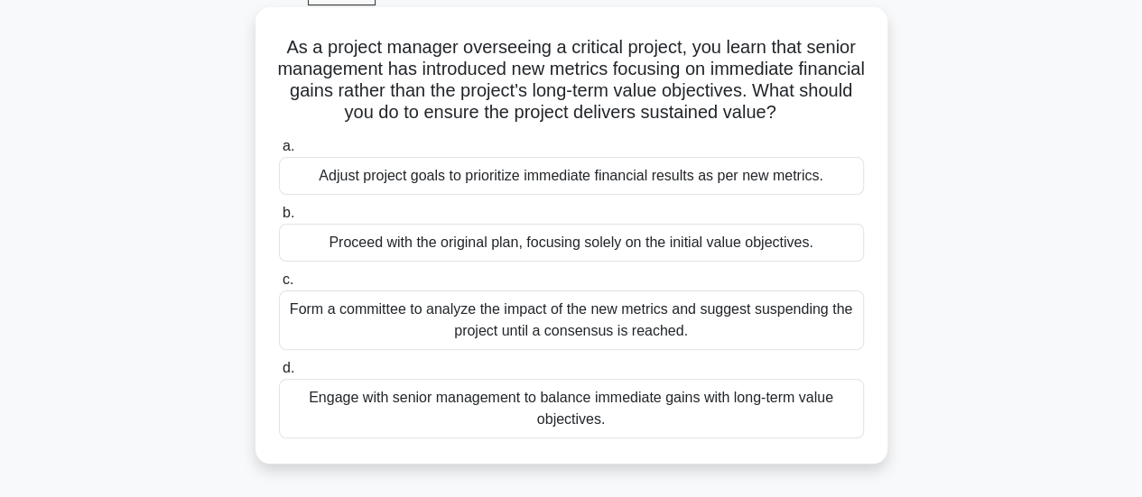
click at [496, 414] on div "Engage with senior management to balance immediate gains with long-term value o…" at bounding box center [571, 409] width 585 height 60
click at [279, 375] on input "d. Engage with senior management to balance immediate gains with long-term valu…" at bounding box center [279, 369] width 0 height 12
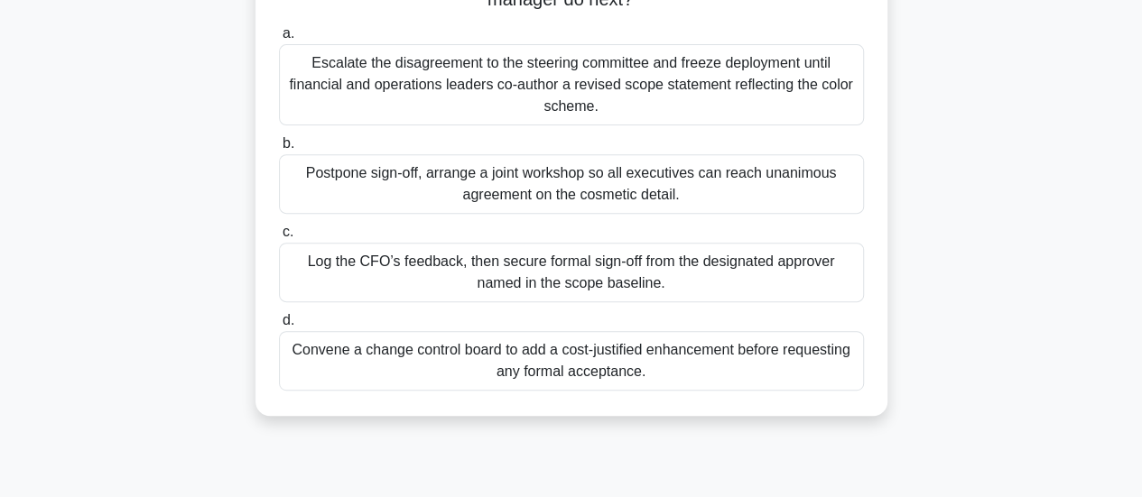
scroll to position [277, 0]
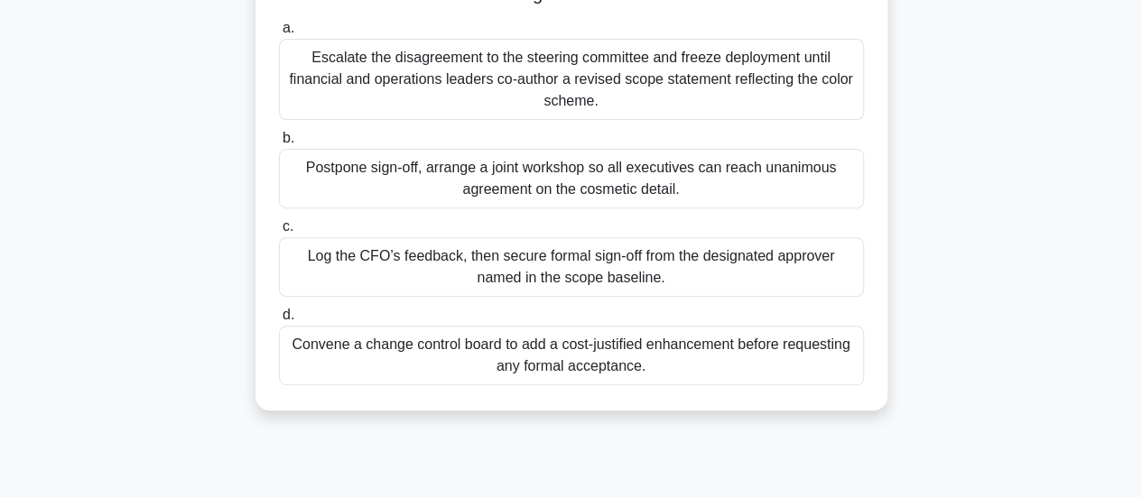
click at [469, 357] on div "Convene a change control board to add a cost-justified enhancement before reque…" at bounding box center [571, 356] width 585 height 60
click at [279, 321] on input "d. Convene a change control board to add a cost-justified enhancement before re…" at bounding box center [279, 316] width 0 height 12
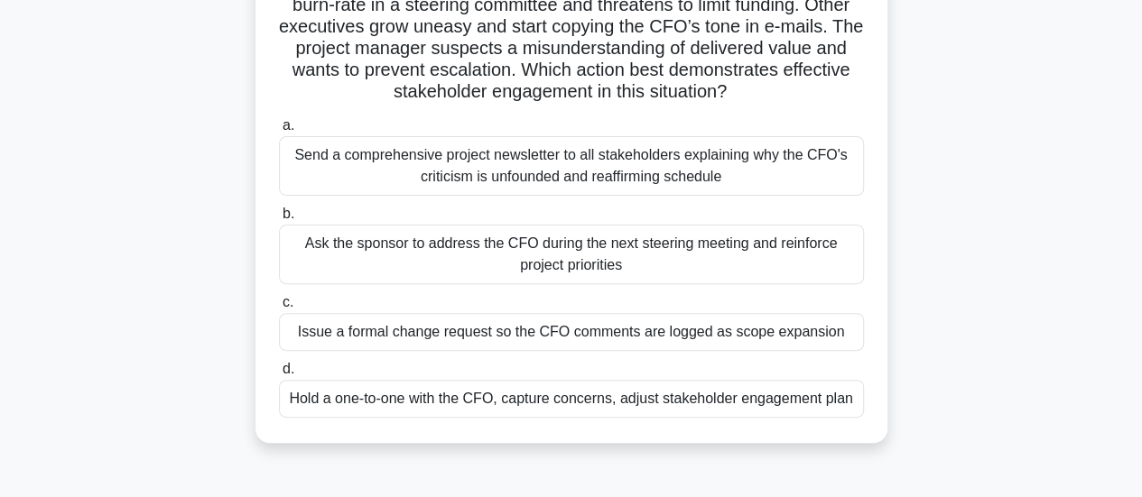
scroll to position [164, 0]
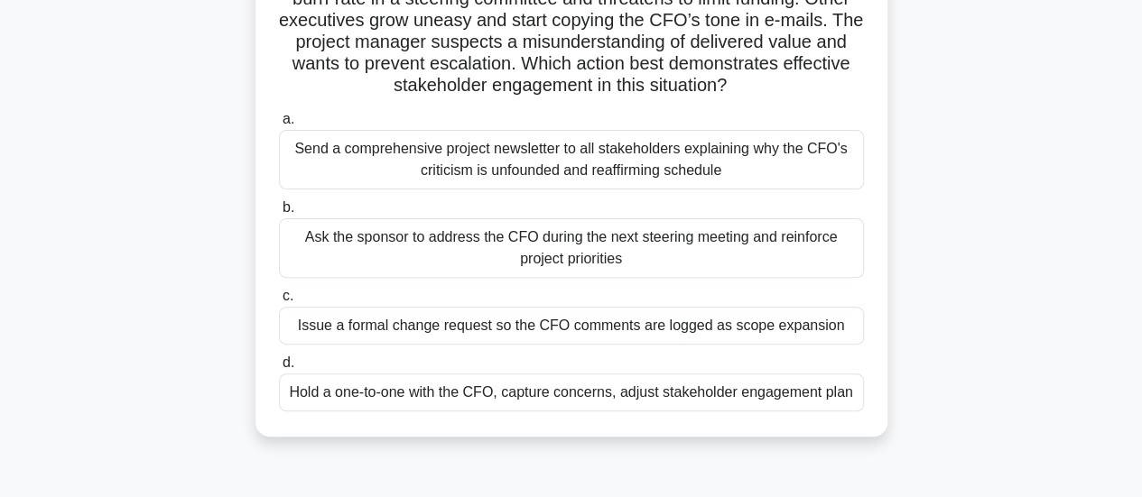
click at [498, 398] on div "Hold a one-to-one with the CFO, capture concerns, adjust stakeholder engagement…" at bounding box center [571, 393] width 585 height 38
click at [279, 369] on input "d. Hold a one-to-one with the CFO, capture concerns, adjust stakeholder engagem…" at bounding box center [279, 363] width 0 height 12
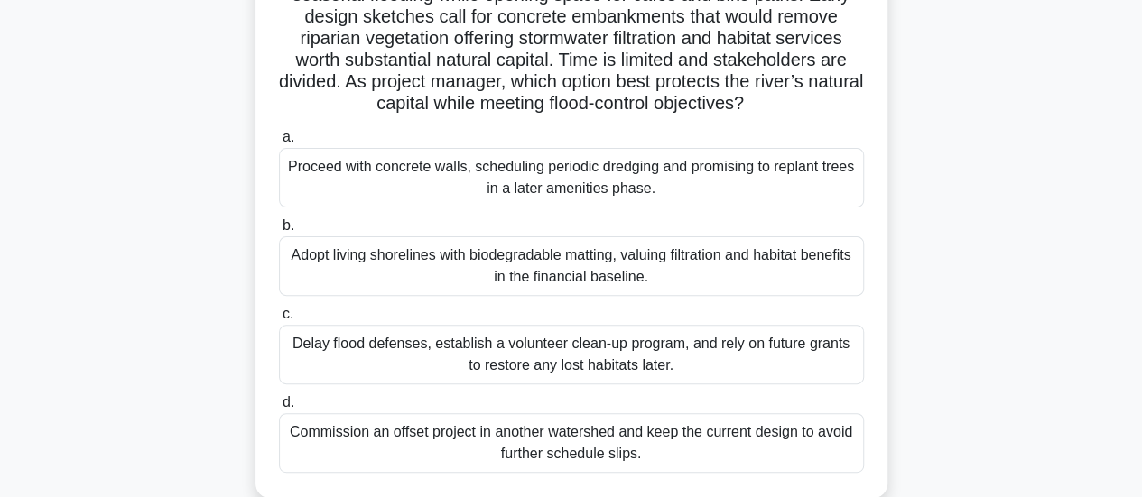
scroll to position [178, 0]
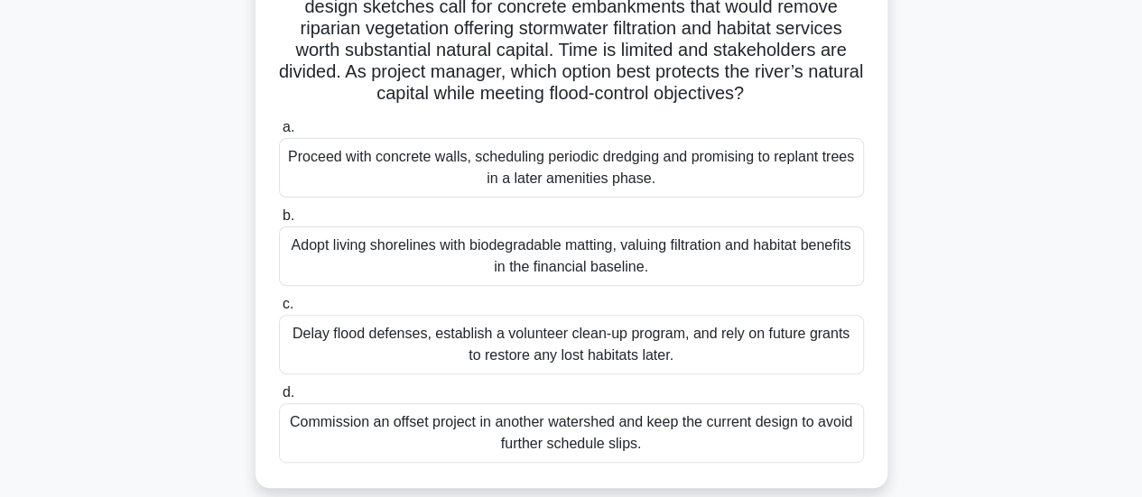
click at [440, 275] on div "Adopt living shorelines with biodegradable matting, valuing filtration and habi…" at bounding box center [571, 257] width 585 height 60
click at [279, 222] on input "b. Adopt living shorelines with biodegradable matting, valuing filtration and h…" at bounding box center [279, 216] width 0 height 12
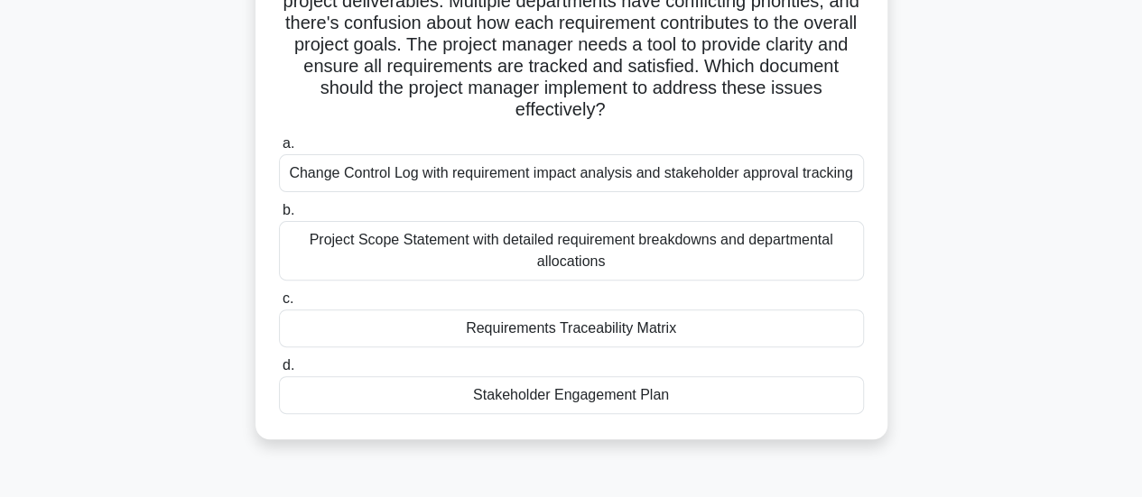
scroll to position [191, 0]
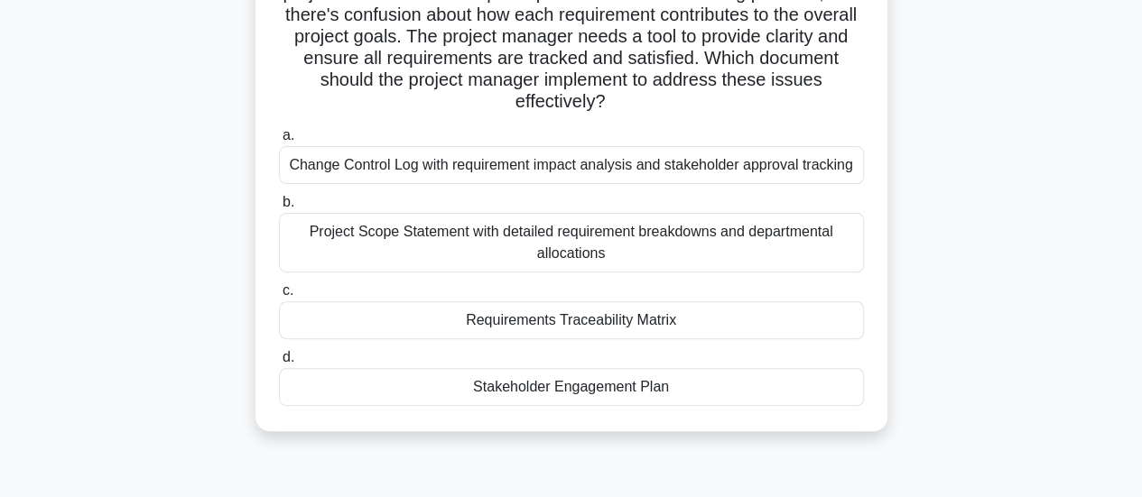
click at [455, 318] on div "Requirements Traceability Matrix" at bounding box center [571, 320] width 585 height 38
click at [279, 297] on input "c. Requirements Traceability Matrix" at bounding box center [279, 291] width 0 height 12
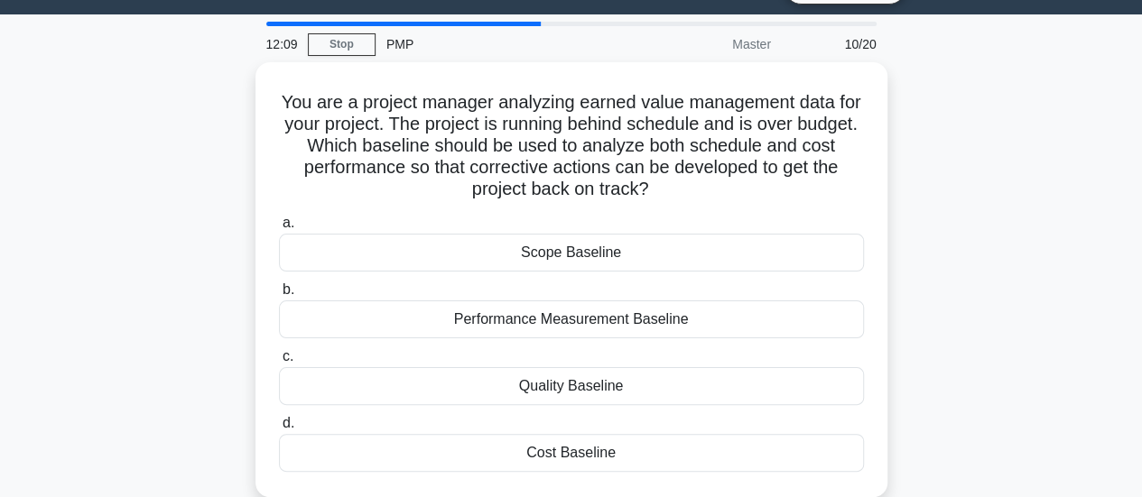
scroll to position [45, 0]
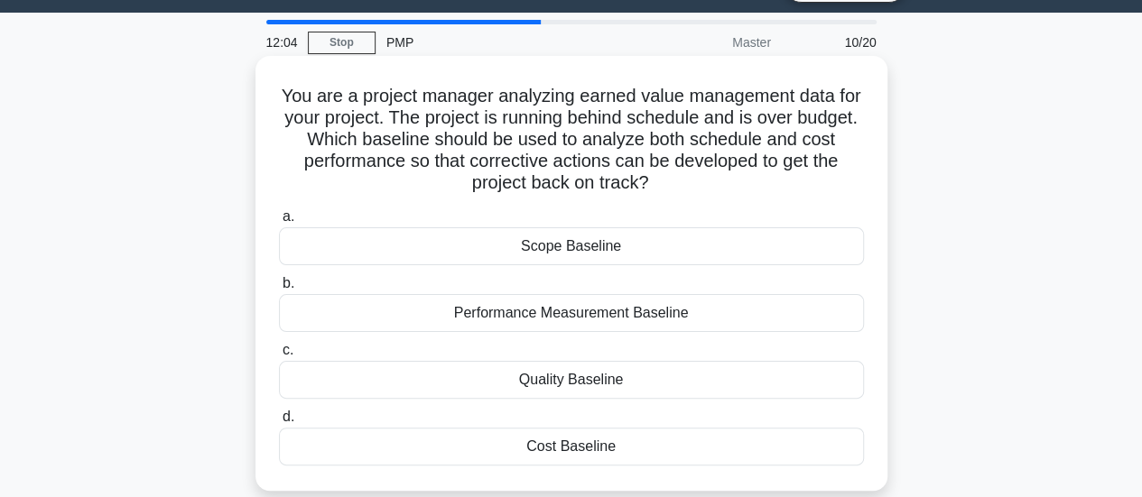
click at [626, 313] on div "Performance Measurement Baseline" at bounding box center [571, 313] width 585 height 38
click at [279, 290] on input "b. Performance Measurement Baseline" at bounding box center [279, 284] width 0 height 12
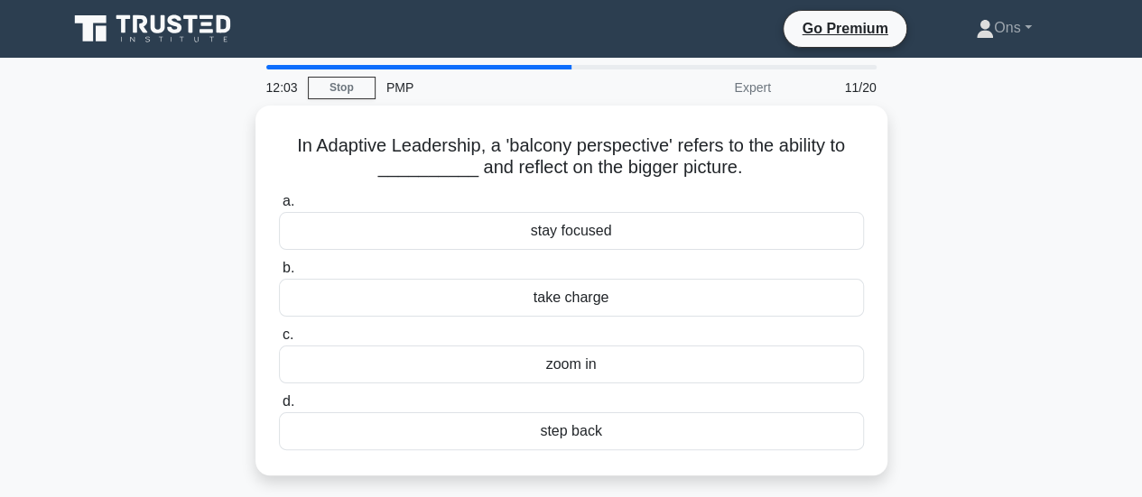
scroll to position [0, 0]
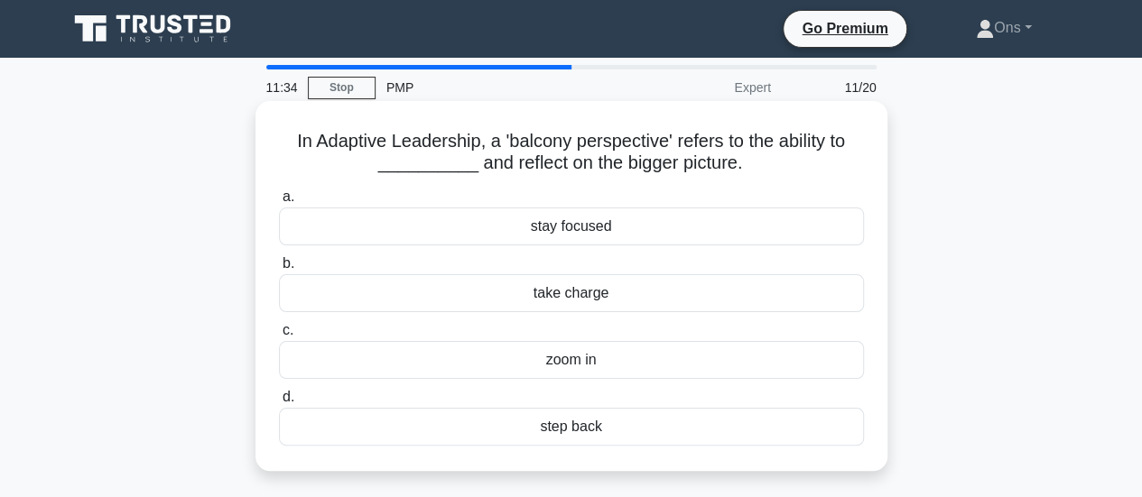
click at [650, 425] on div "step back" at bounding box center [571, 427] width 585 height 38
click at [279, 403] on input "d. step back" at bounding box center [279, 398] width 0 height 12
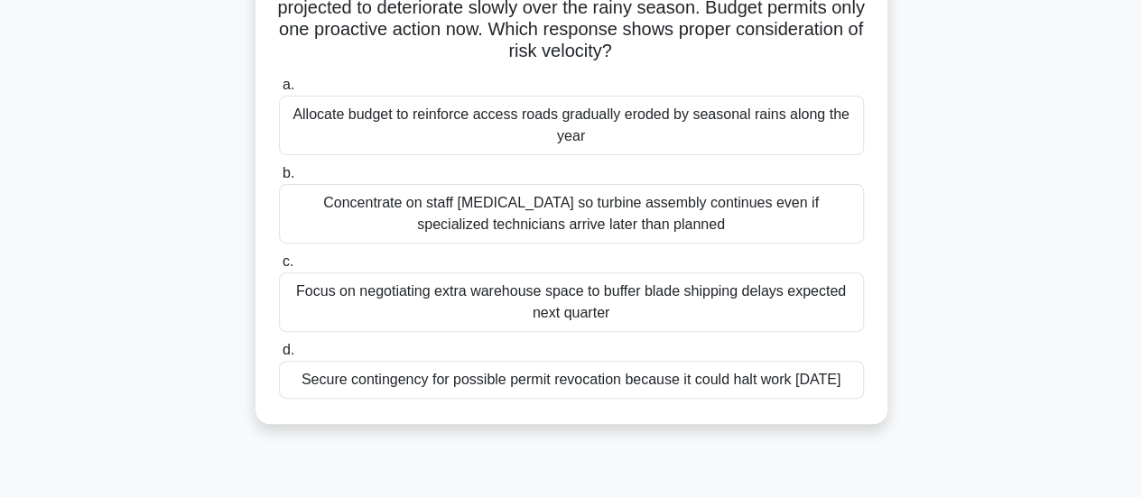
scroll to position [207, 0]
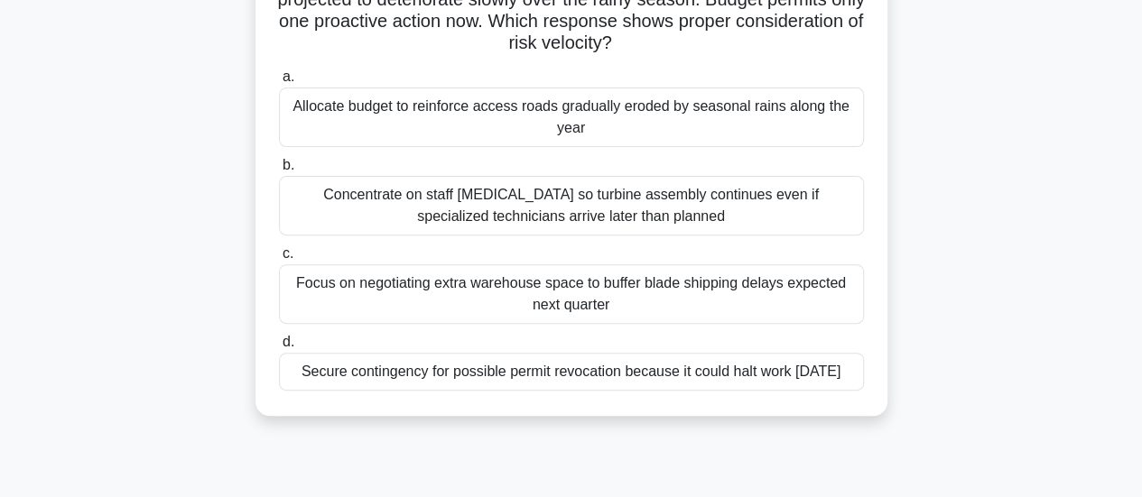
click at [349, 384] on div "Secure contingency for possible permit revocation because it could halt work [D…" at bounding box center [571, 372] width 585 height 38
click at [279, 348] on input "d. Secure contingency for possible permit revocation because it could halt work…" at bounding box center [279, 343] width 0 height 12
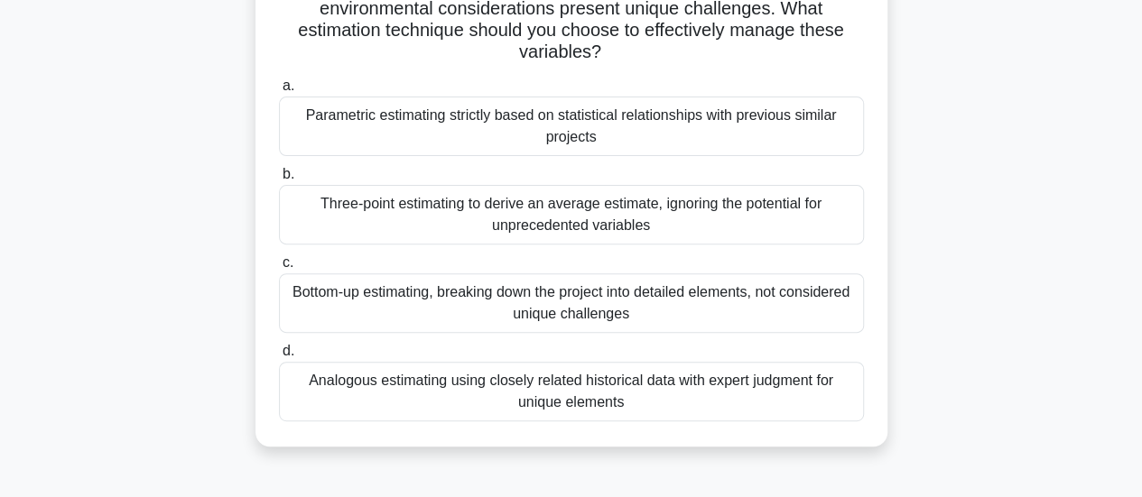
scroll to position [225, 0]
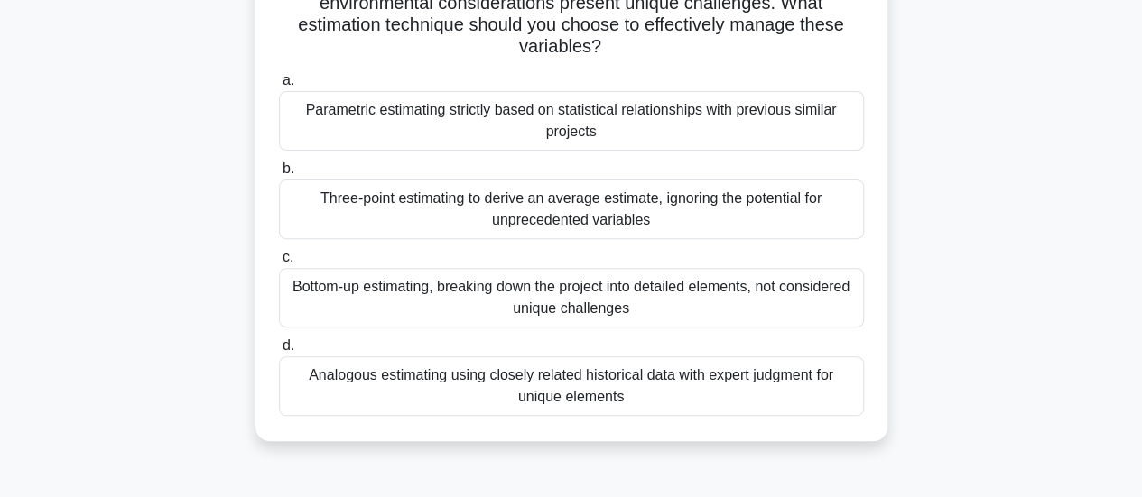
click at [341, 394] on div "Analogous estimating using closely related historical data with expert judgment…" at bounding box center [571, 387] width 585 height 60
click at [279, 352] on input "d. Analogous estimating using closely related historical data with expert judgm…" at bounding box center [279, 346] width 0 height 12
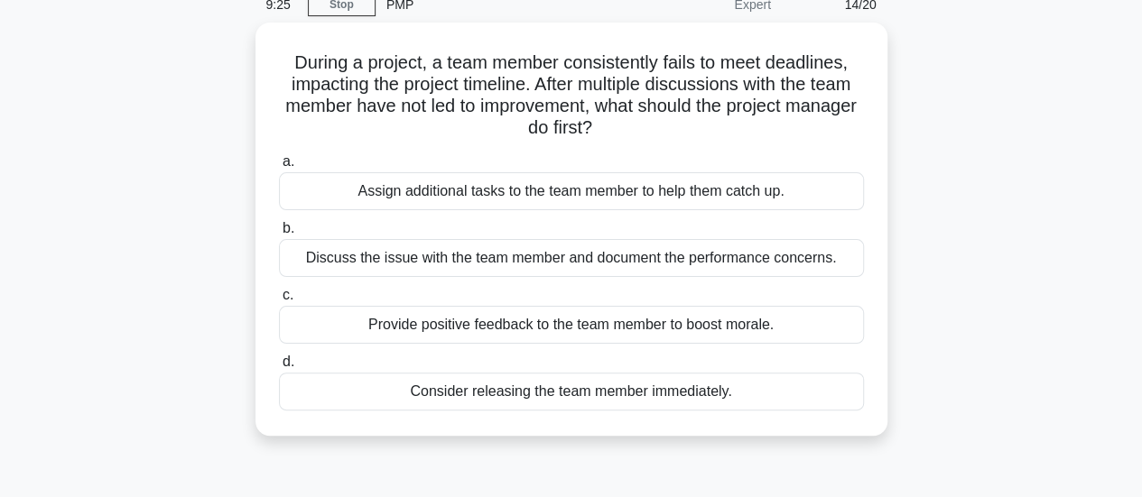
scroll to position [90, 0]
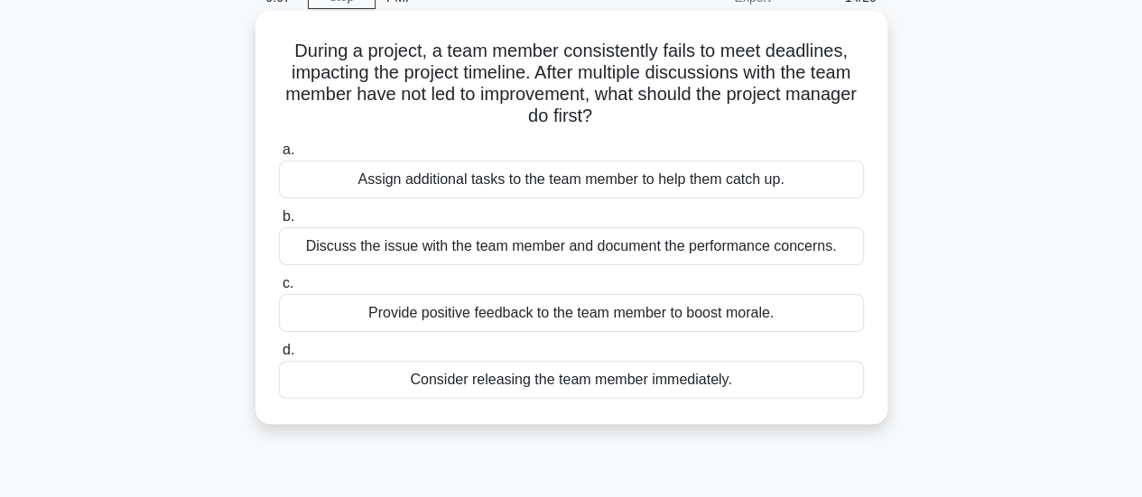
click at [545, 252] on div "Discuss the issue with the team member and document the performance concerns." at bounding box center [571, 246] width 585 height 38
click at [279, 223] on input "b. Discuss the issue with the team member and document the performance concerns." at bounding box center [279, 217] width 0 height 12
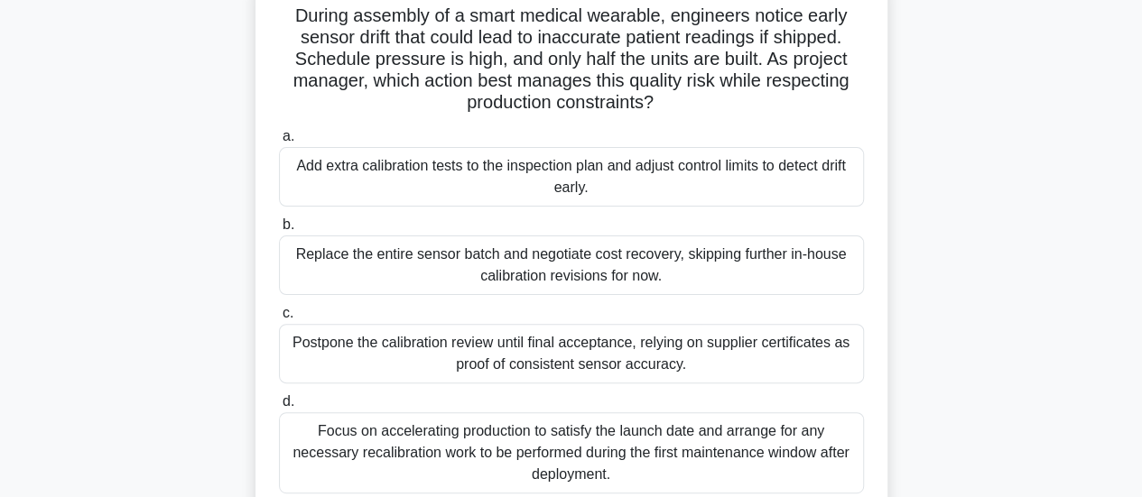
scroll to position [134, 0]
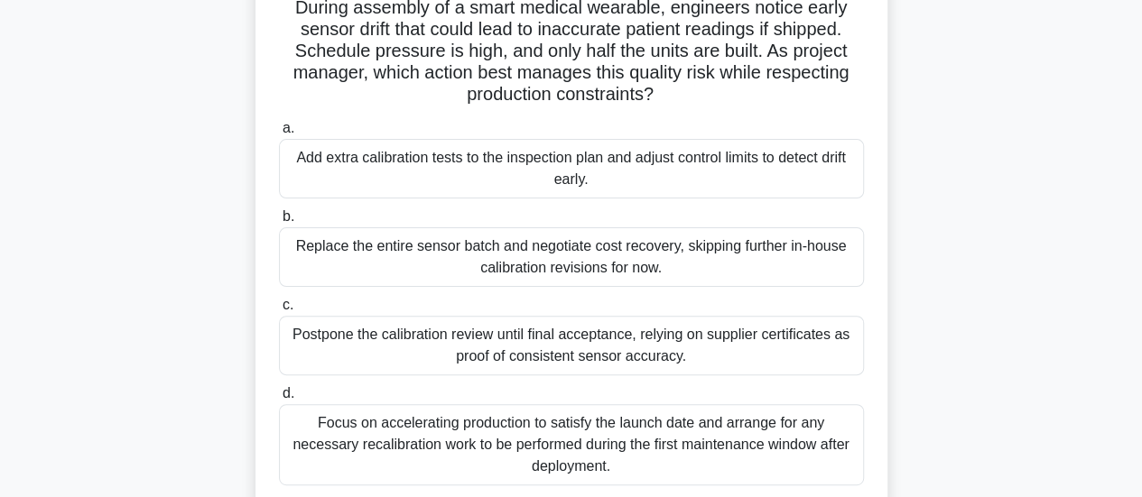
click at [325, 177] on div "Add extra calibration tests to the inspection plan and adjust control limits to…" at bounding box center [571, 169] width 585 height 60
click at [279, 134] on input "a. Add extra calibration tests to the inspection plan and adjust control limits…" at bounding box center [279, 129] width 0 height 12
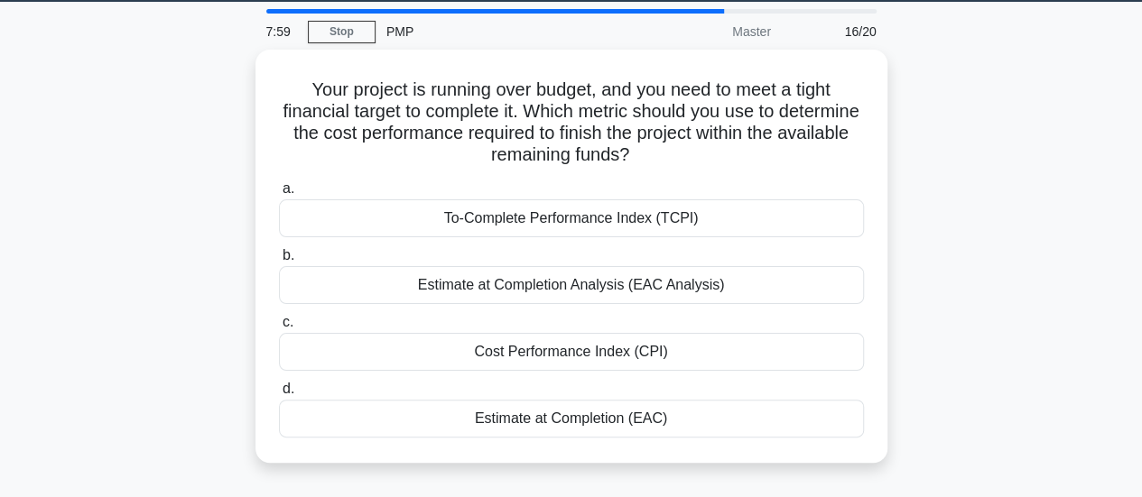
scroll to position [57, 0]
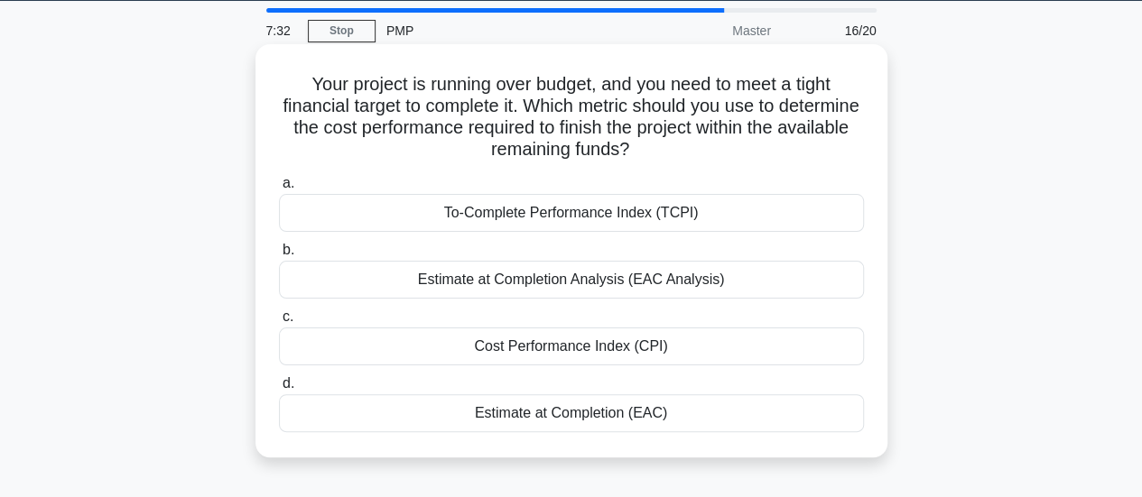
click at [432, 292] on div "Estimate at Completion Analysis (EAC Analysis)" at bounding box center [571, 280] width 585 height 38
click at [279, 256] on input "b. Estimate at Completion Analysis (EAC Analysis)" at bounding box center [279, 251] width 0 height 12
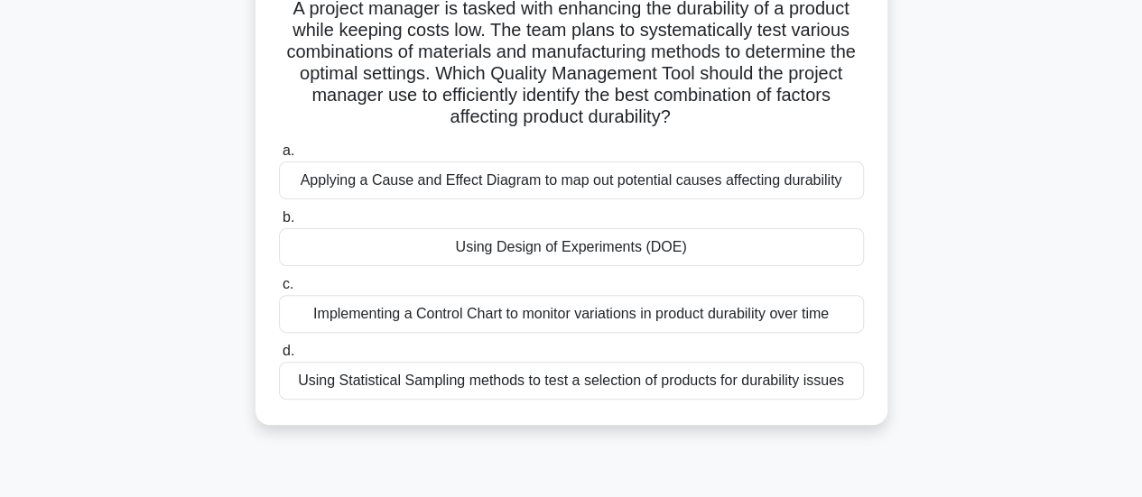
scroll to position [168, 0]
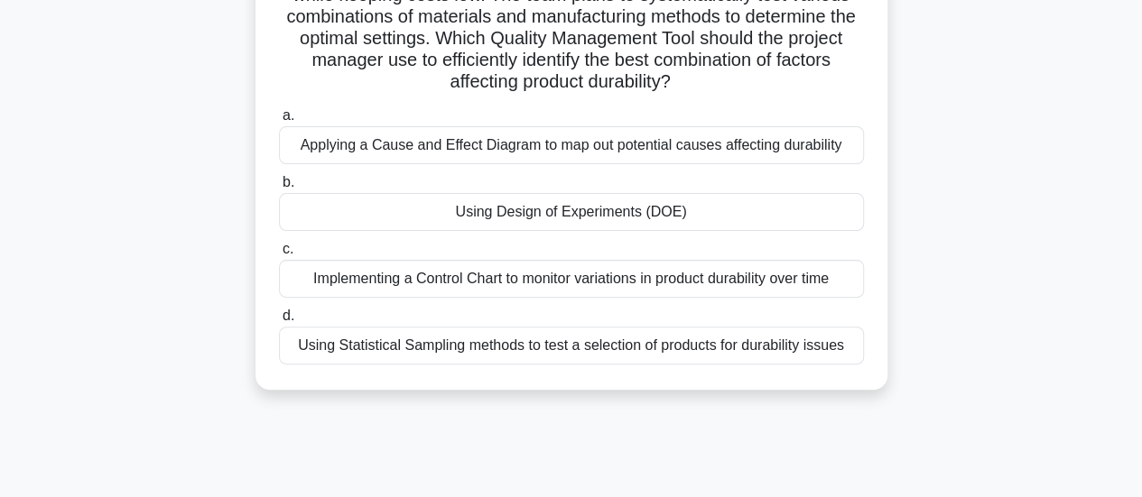
click at [383, 220] on div "Using Design of Experiments (DOE)" at bounding box center [571, 212] width 585 height 38
click at [279, 189] on input "b. Using Design of Experiments (DOE)" at bounding box center [279, 183] width 0 height 12
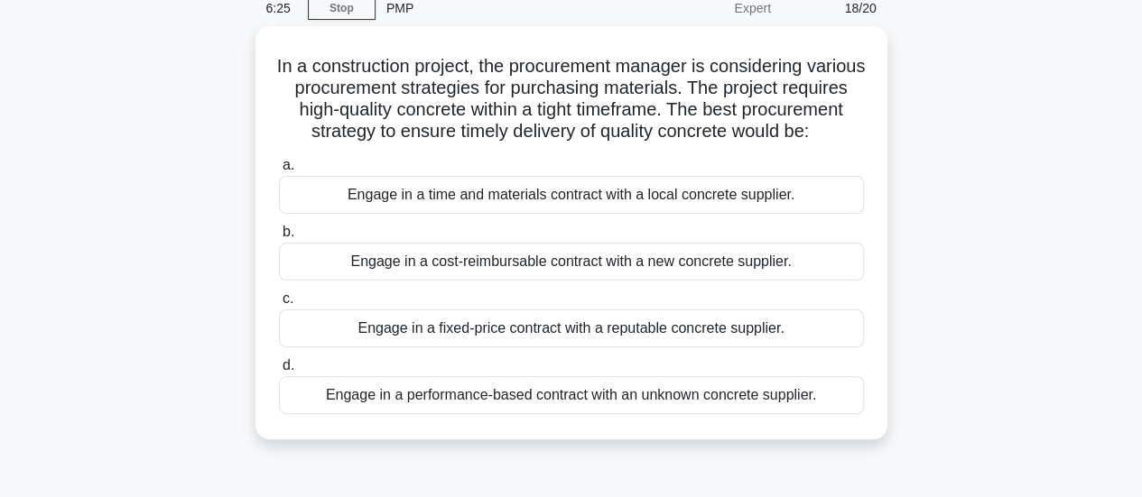
scroll to position [85, 0]
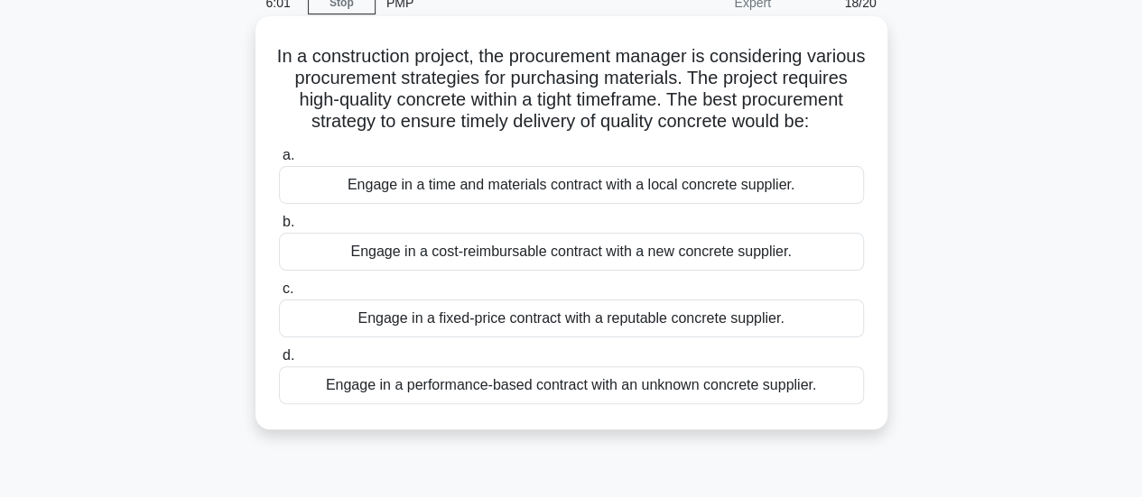
click at [467, 204] on div "Engage in a time and materials contract with a local concrete supplier." at bounding box center [571, 185] width 585 height 38
click at [279, 162] on input "a. Engage in a time and materials contract with a local concrete supplier." at bounding box center [279, 156] width 0 height 12
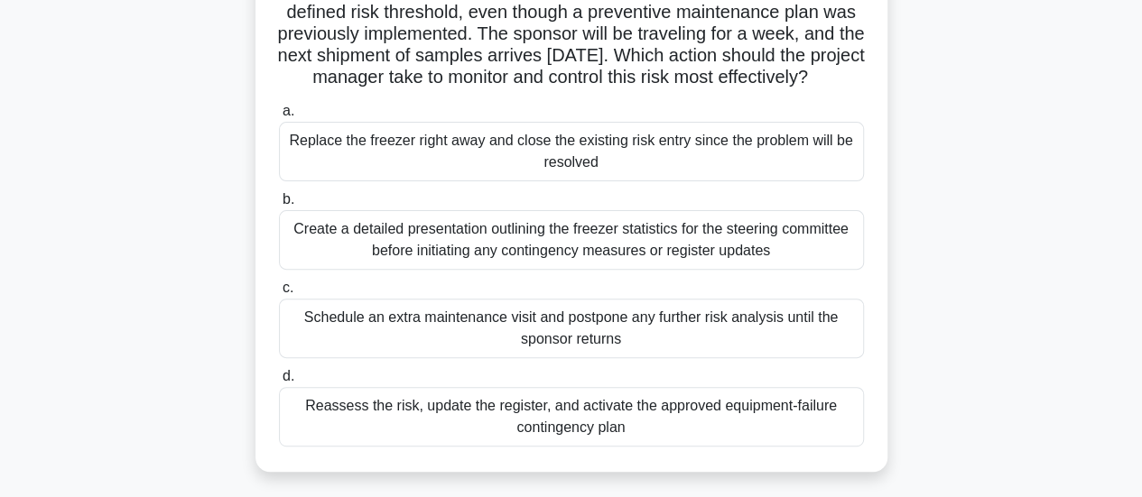
scroll to position [178, 0]
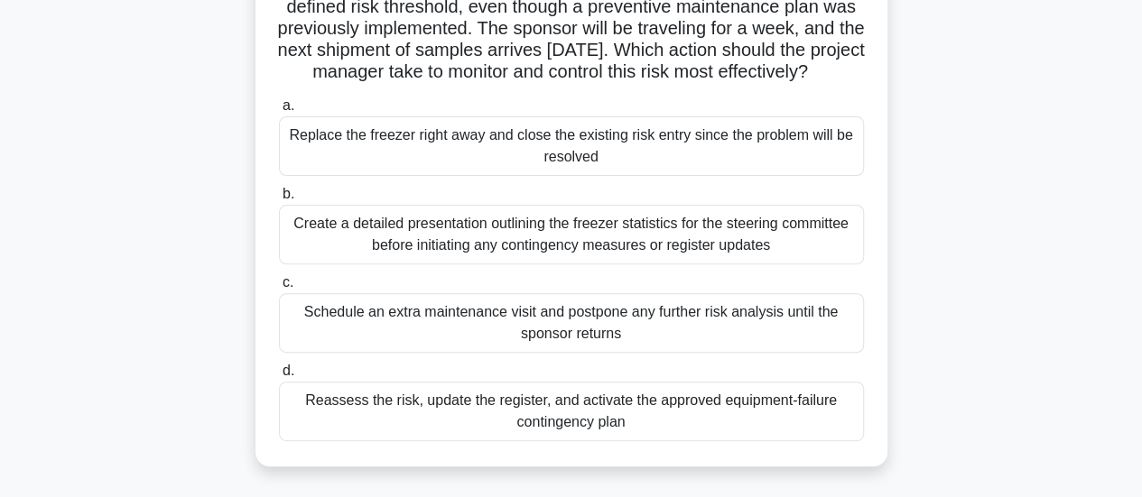
click at [815, 421] on div "Reassess the risk, update the register, and activate the approved equipment-fai…" at bounding box center [571, 412] width 585 height 60
click at [279, 377] on input "d. Reassess the risk, update the register, and activate the approved equipment-…" at bounding box center [279, 372] width 0 height 12
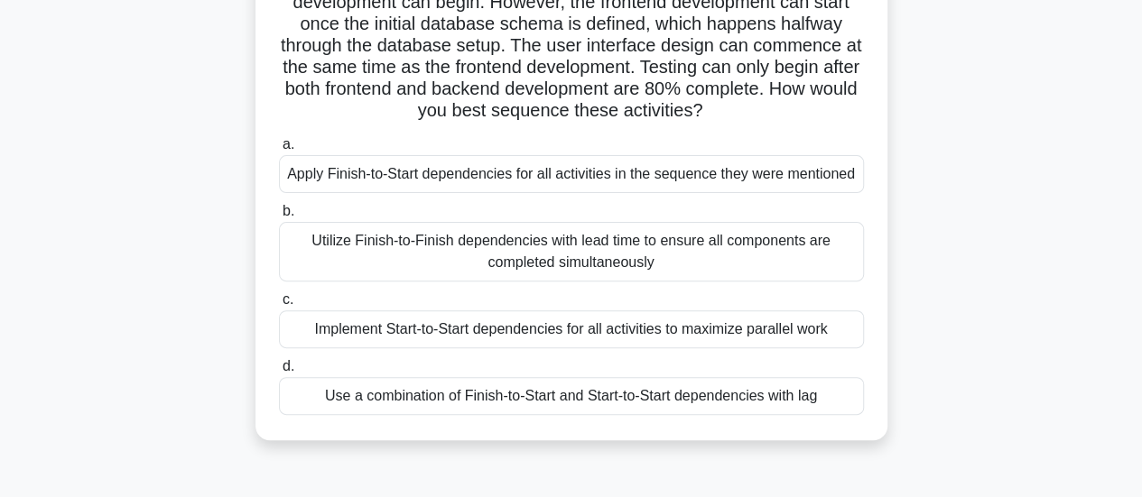
scroll to position [186, 0]
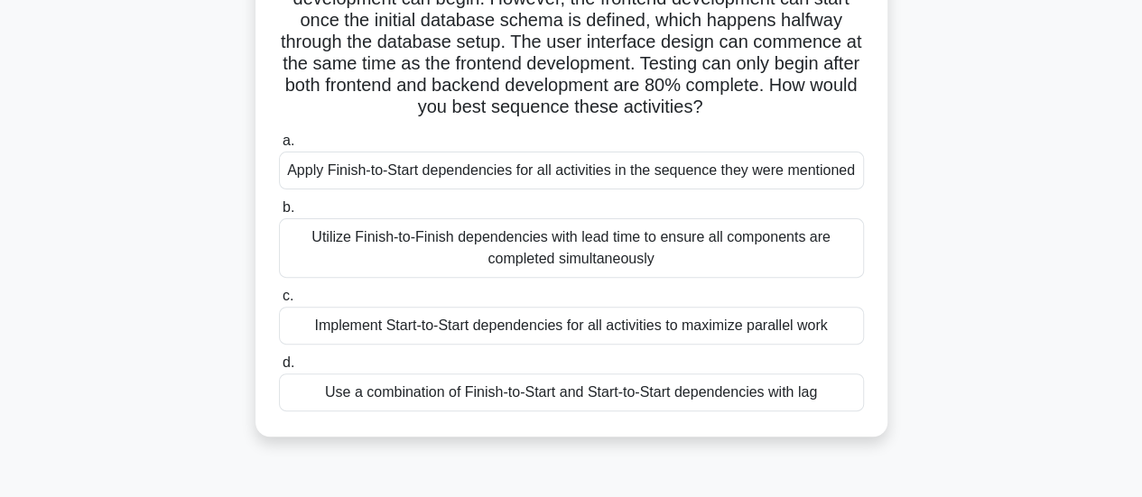
click at [807, 395] on div "Use a combination of Finish-to-Start and Start-to-Start dependencies with lag" at bounding box center [571, 393] width 585 height 38
click at [279, 369] on input "d. Use a combination of Finish-to-Start and Start-to-Start dependencies with lag" at bounding box center [279, 363] width 0 height 12
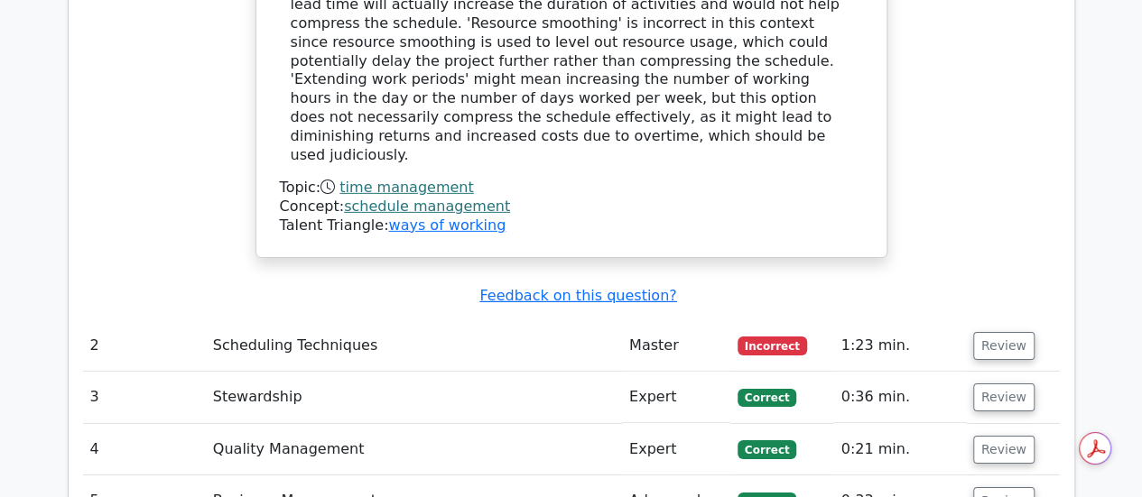
scroll to position [2778, 0]
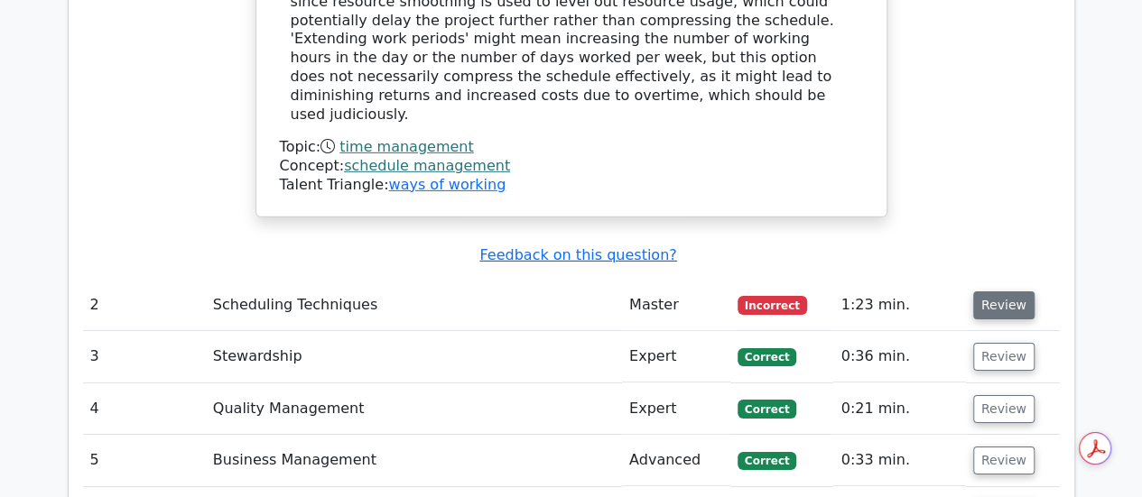
click at [992, 292] on button "Review" at bounding box center [1003, 306] width 61 height 28
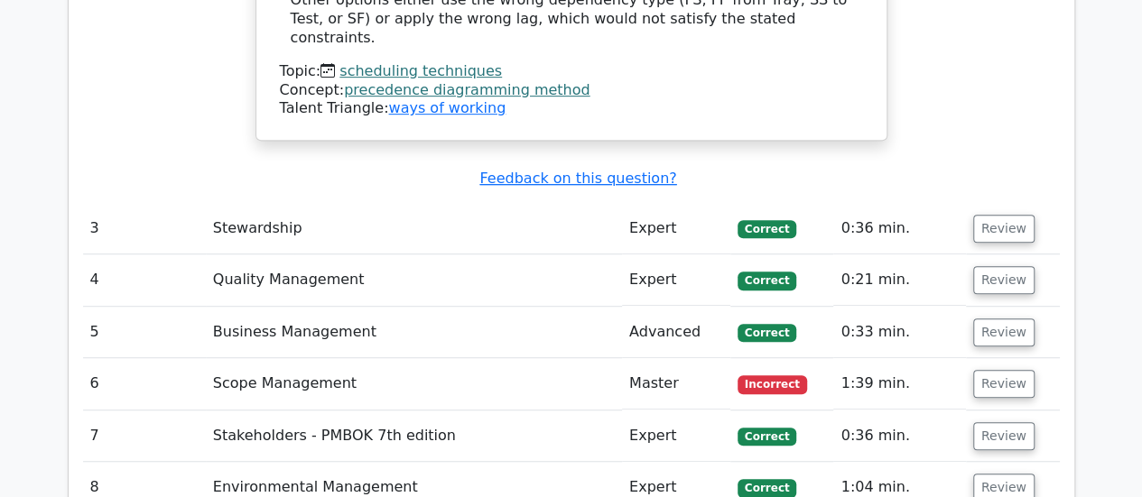
scroll to position [3868, 0]
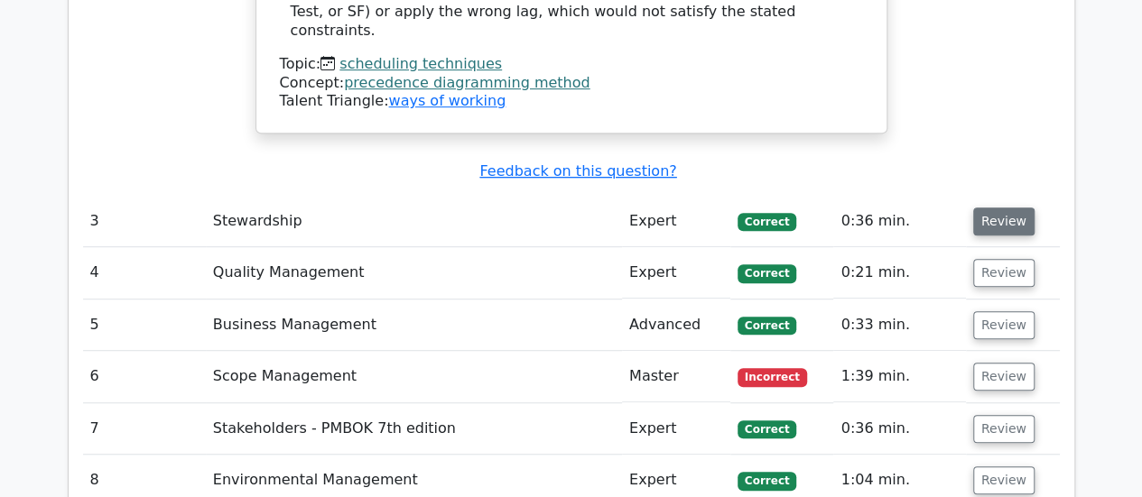
click at [994, 208] on button "Review" at bounding box center [1003, 222] width 61 height 28
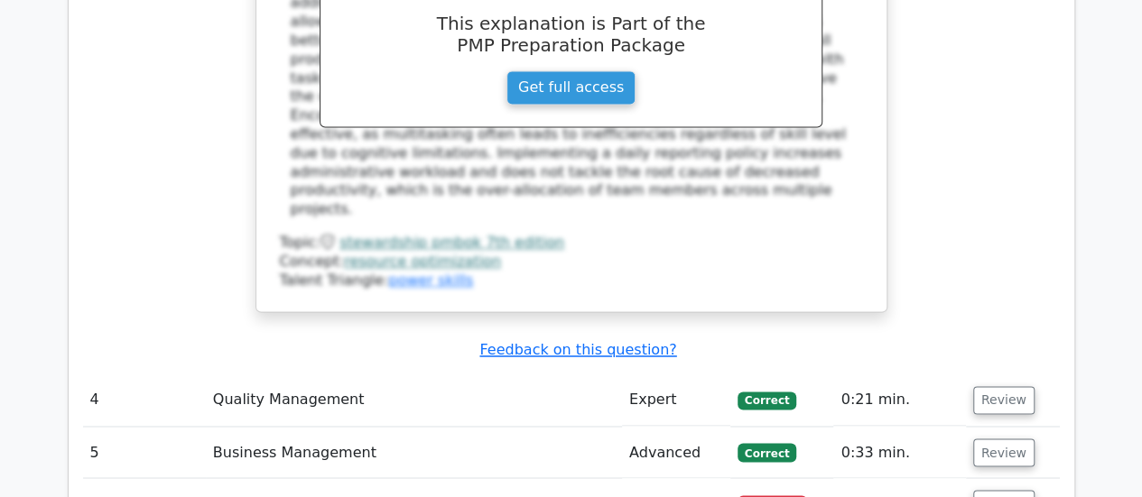
scroll to position [4700, 0]
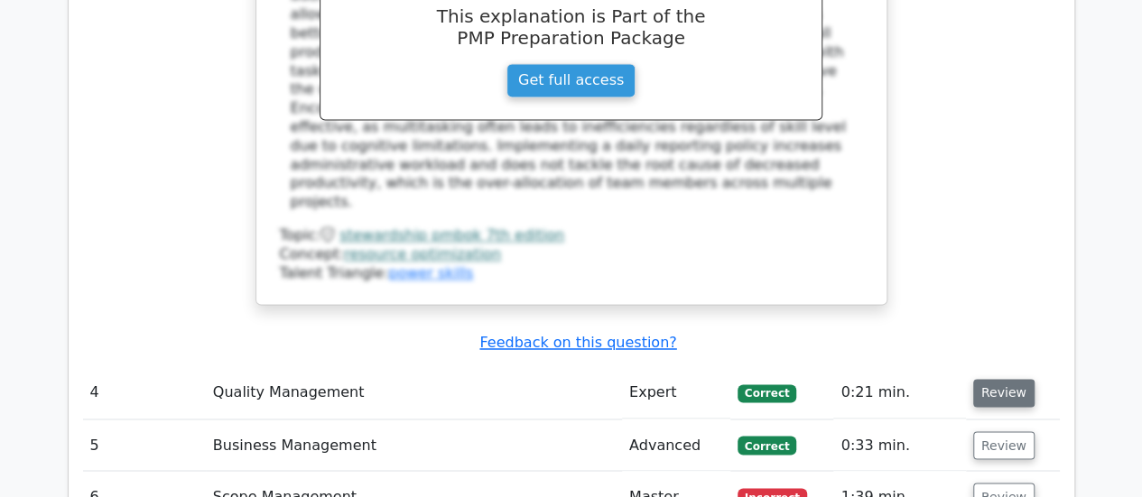
click at [1014, 379] on button "Review" at bounding box center [1003, 393] width 61 height 28
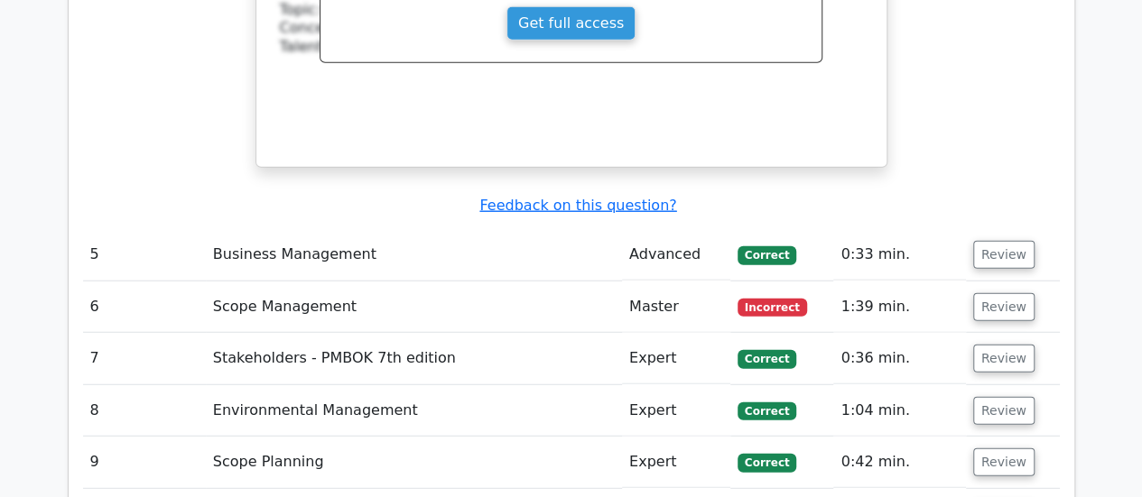
scroll to position [5643, 0]
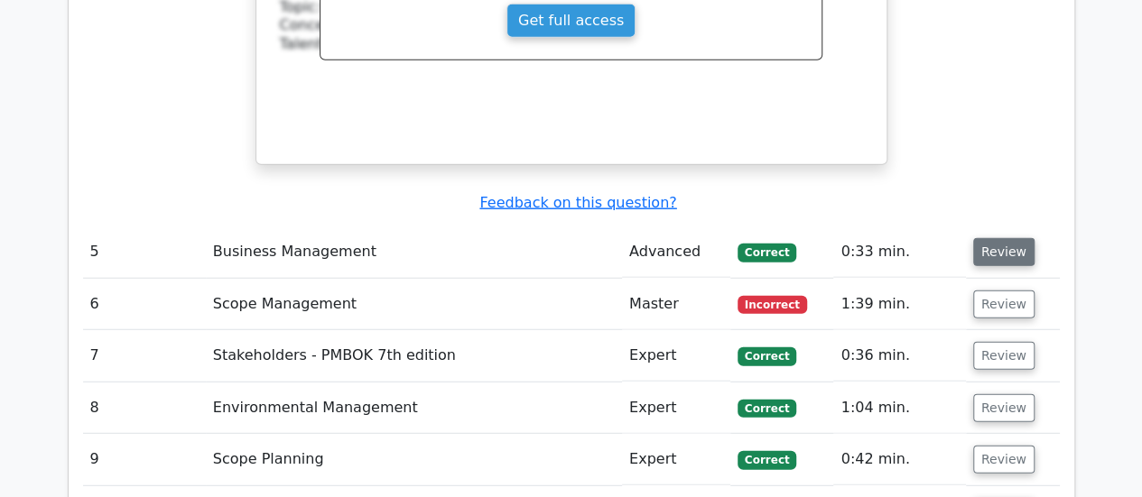
click at [988, 238] on button "Review" at bounding box center [1003, 252] width 61 height 28
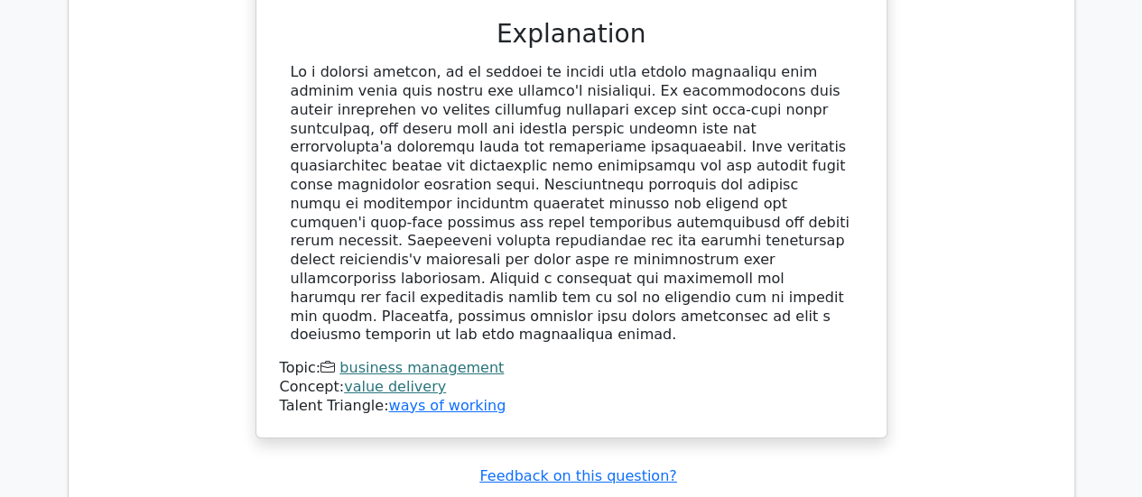
scroll to position [6372, 0]
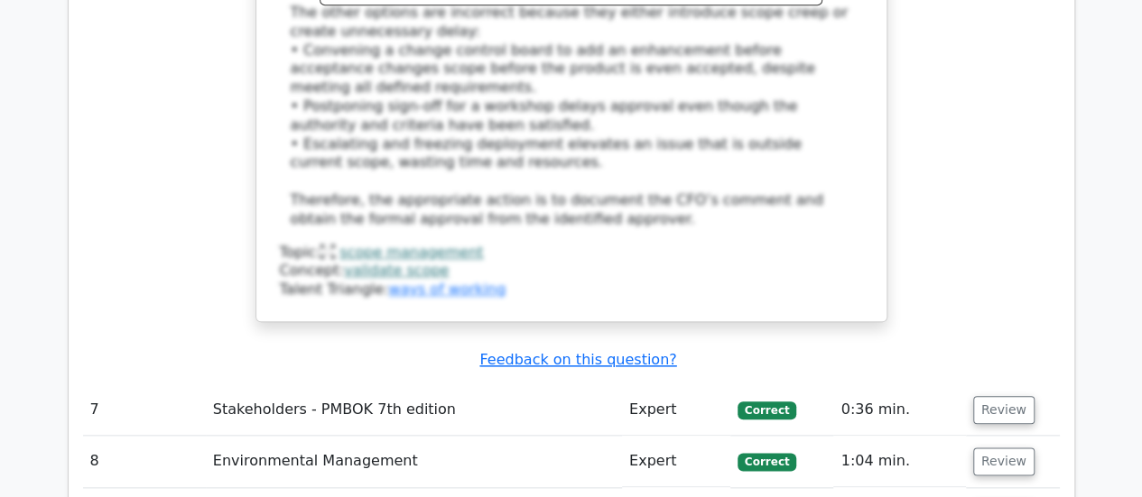
scroll to position [7704, 0]
click at [1014, 394] on button "Review" at bounding box center [1003, 408] width 61 height 28
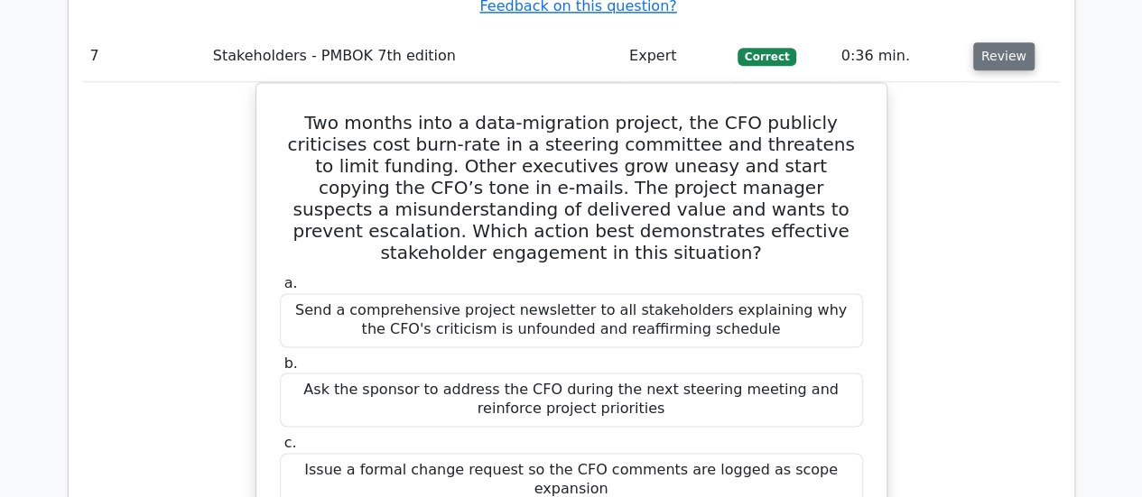
scroll to position [8059, 0]
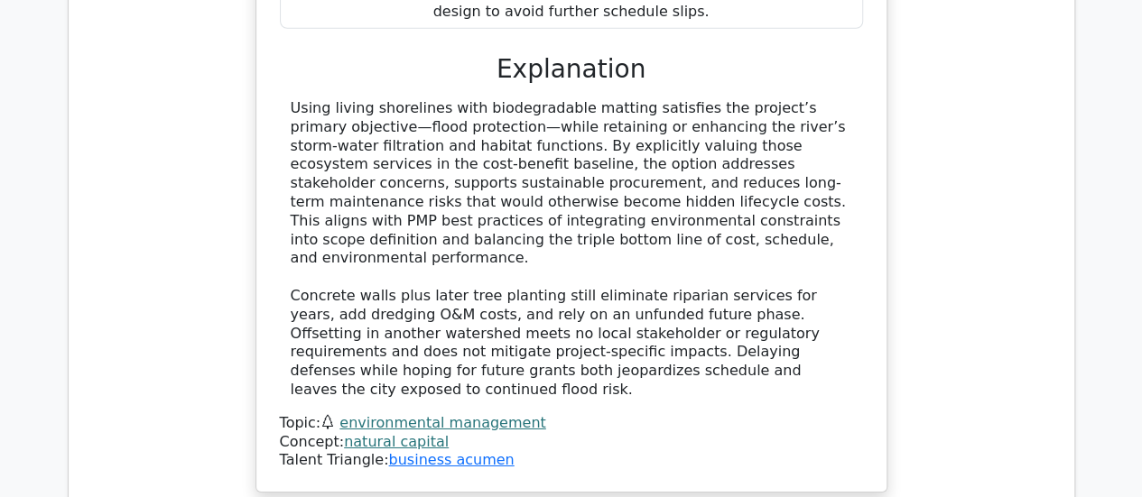
scroll to position [9725, 0]
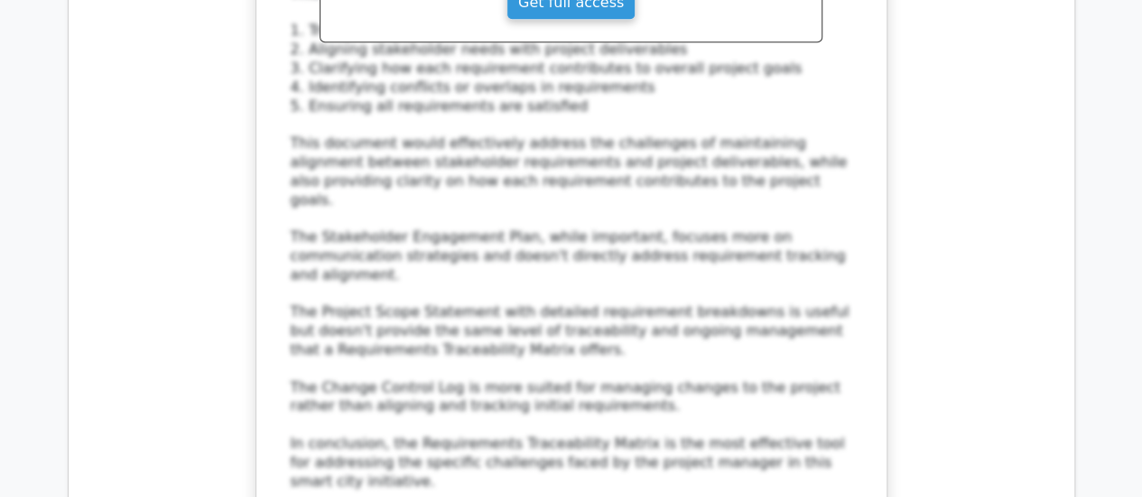
scroll to position [11034, 0]
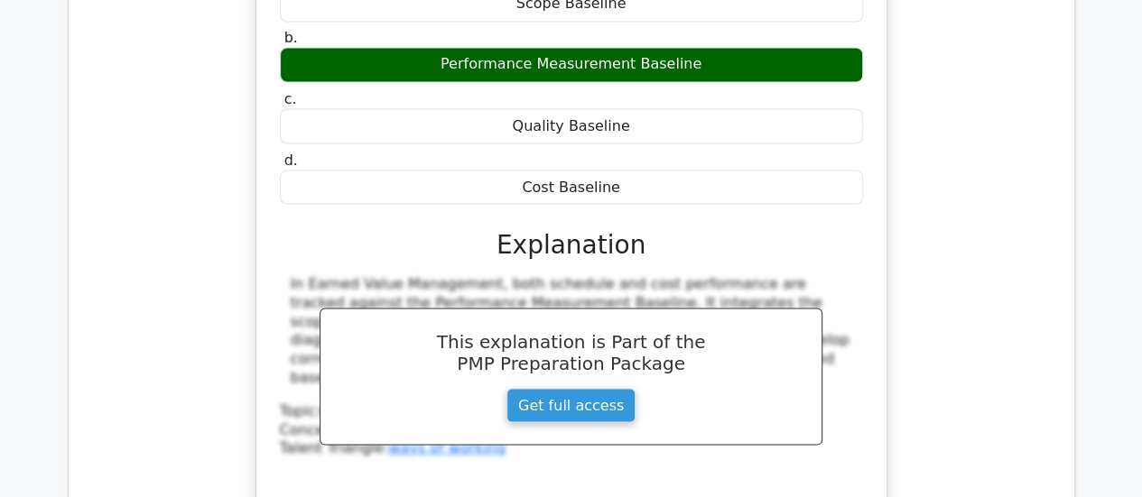
scroll to position [11906, 0]
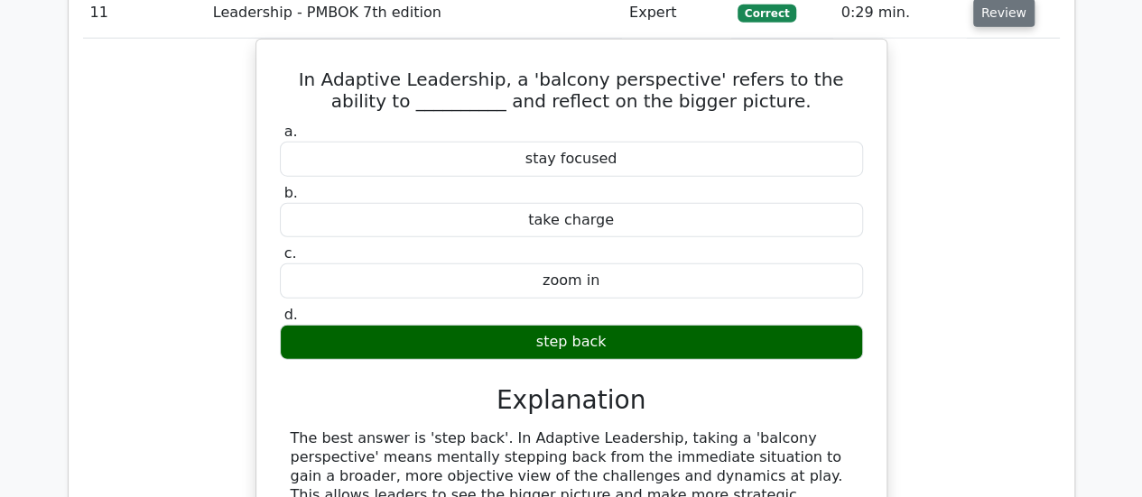
scroll to position [12625, 0]
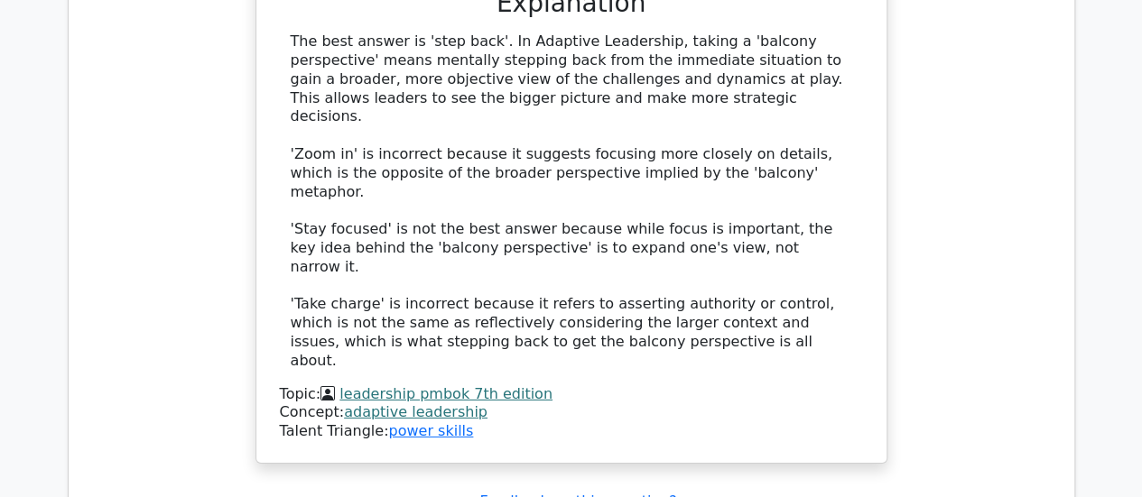
scroll to position [12936, 0]
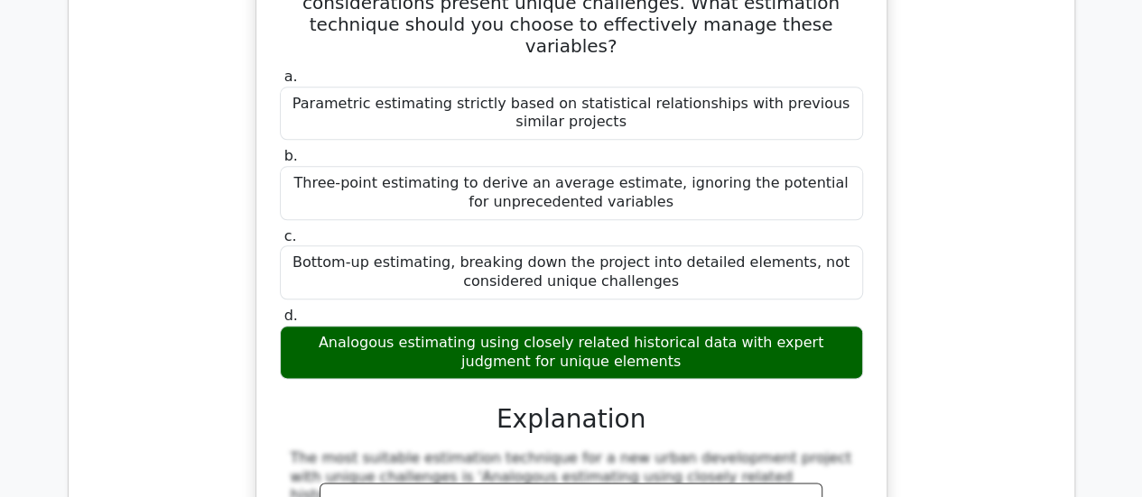
scroll to position [14621, 0]
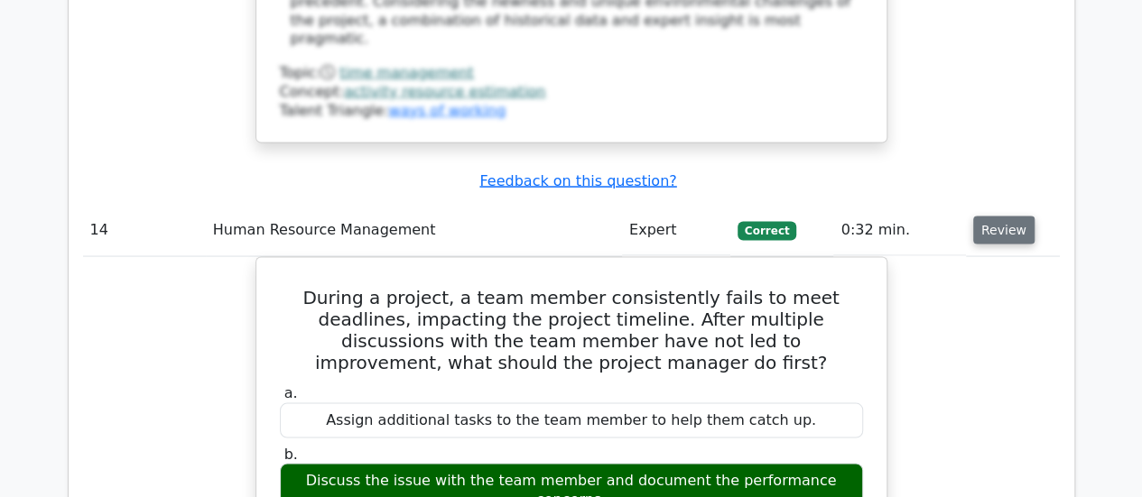
scroll to position [15362, 0]
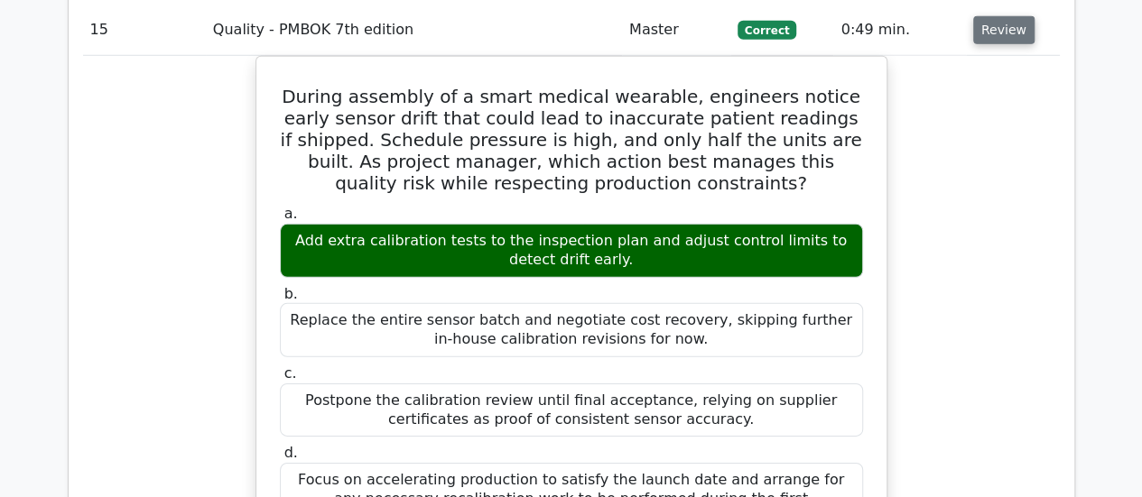
scroll to position [16385, 0]
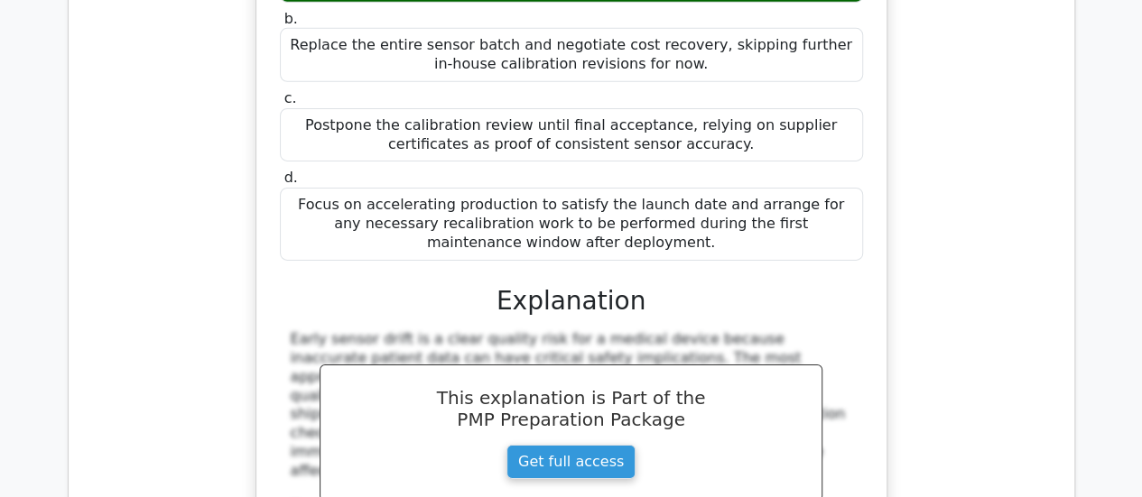
scroll to position [16610, 0]
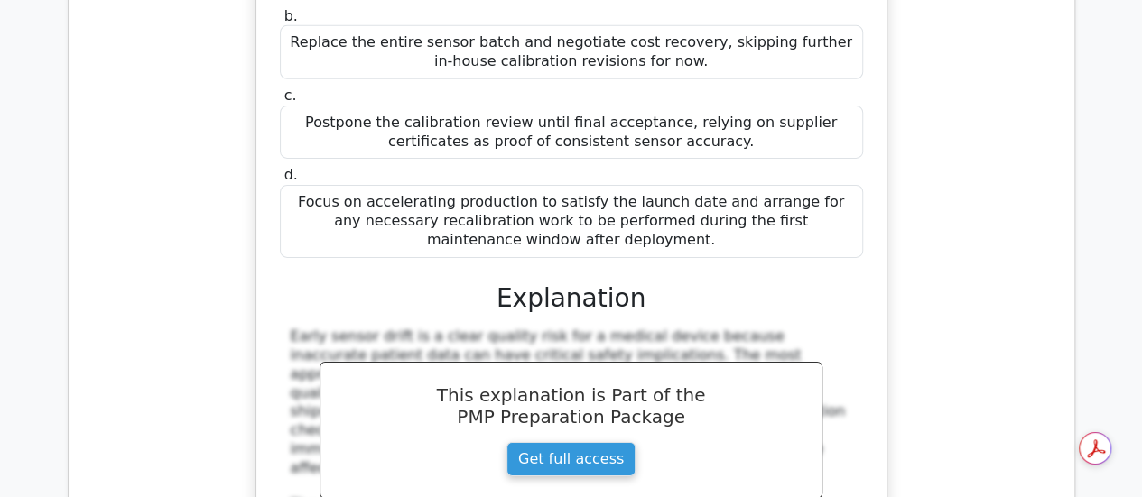
drag, startPoint x: 708, startPoint y: 117, endPoint x: 285, endPoint y: 48, distance: 428.1
copy h5 "Your project is running over budget, and you need to meet a tight financial tar…"
drag, startPoint x: 701, startPoint y: 169, endPoint x: 414, endPoint y: 181, distance: 287.2
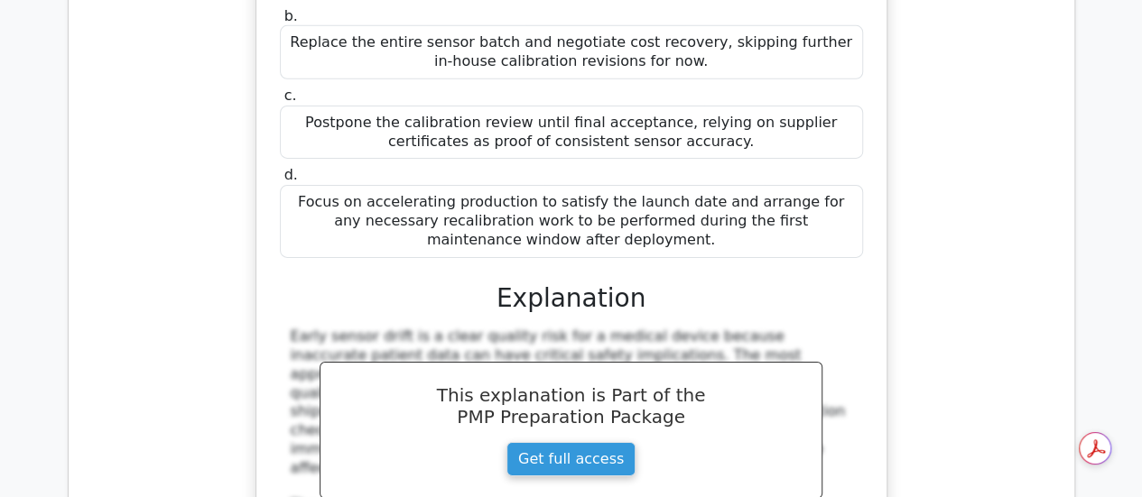
copy div "To-Complete Performance Index (TCPI)"
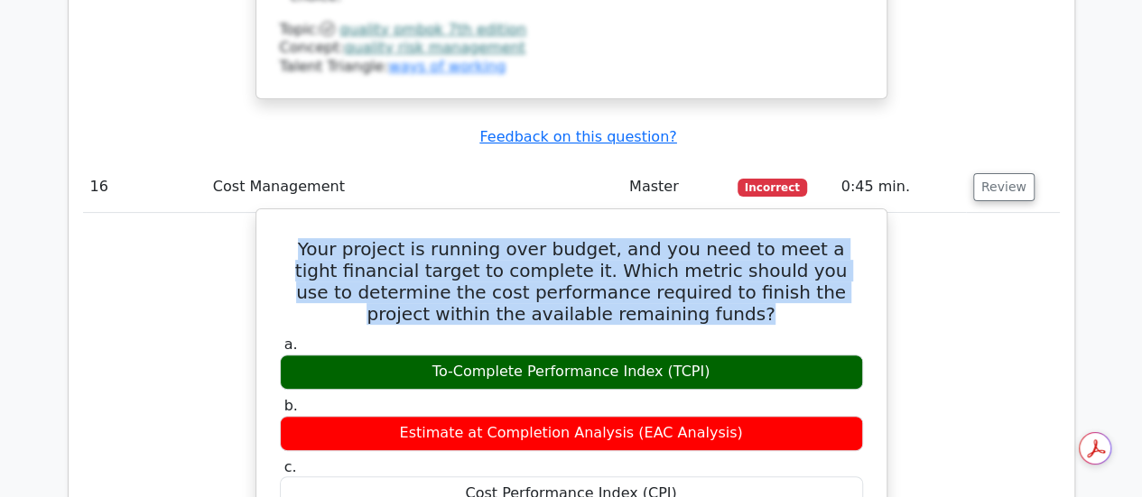
scroll to position [17264, 0]
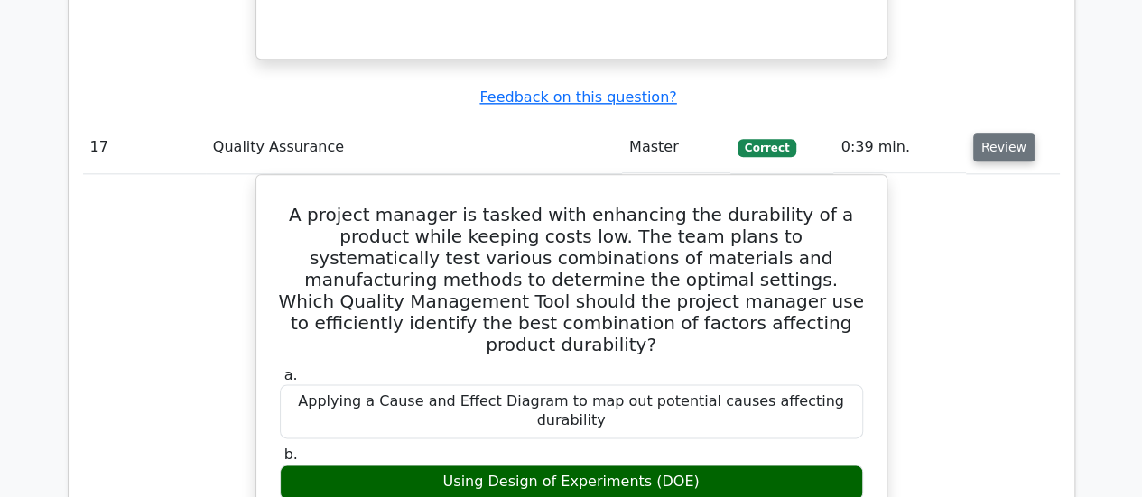
scroll to position [0, 1]
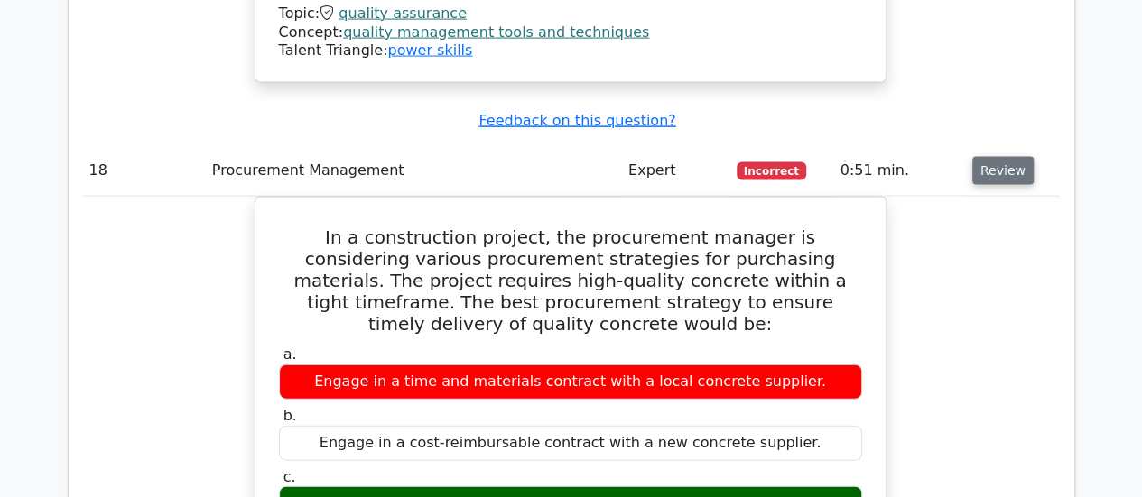
scroll to position [19056, 0]
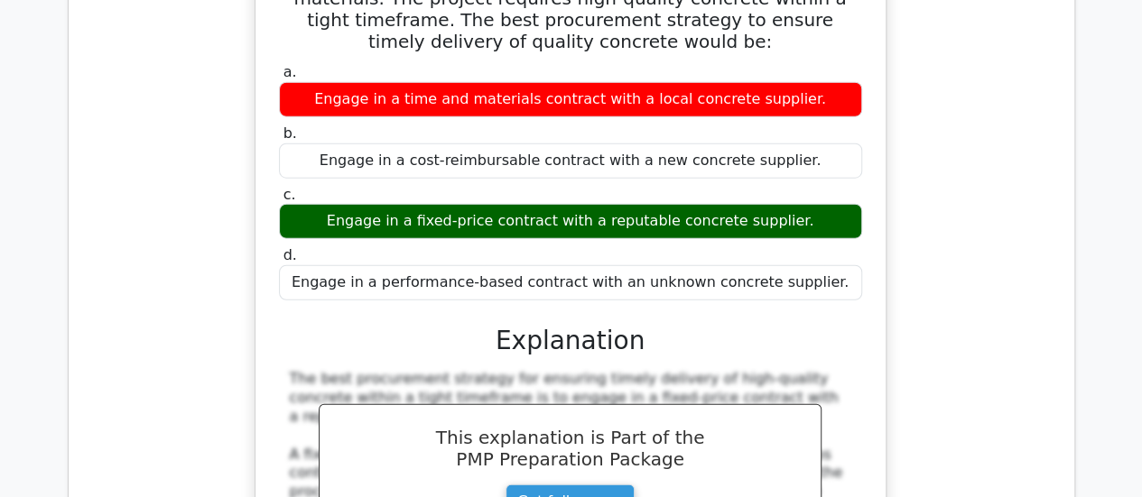
scroll to position [19345, 0]
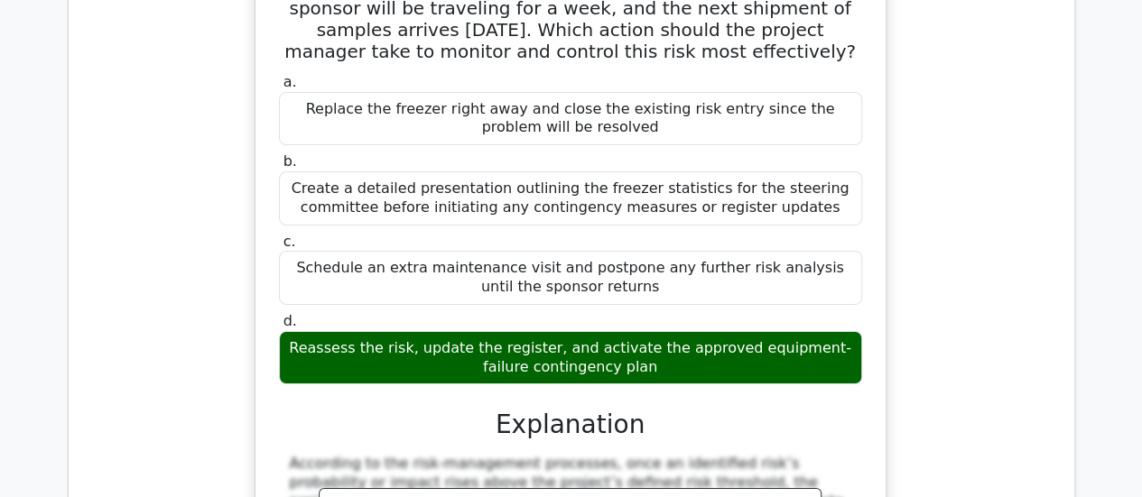
scroll to position [20349, 0]
